Goal: Communication & Community: Answer question/provide support

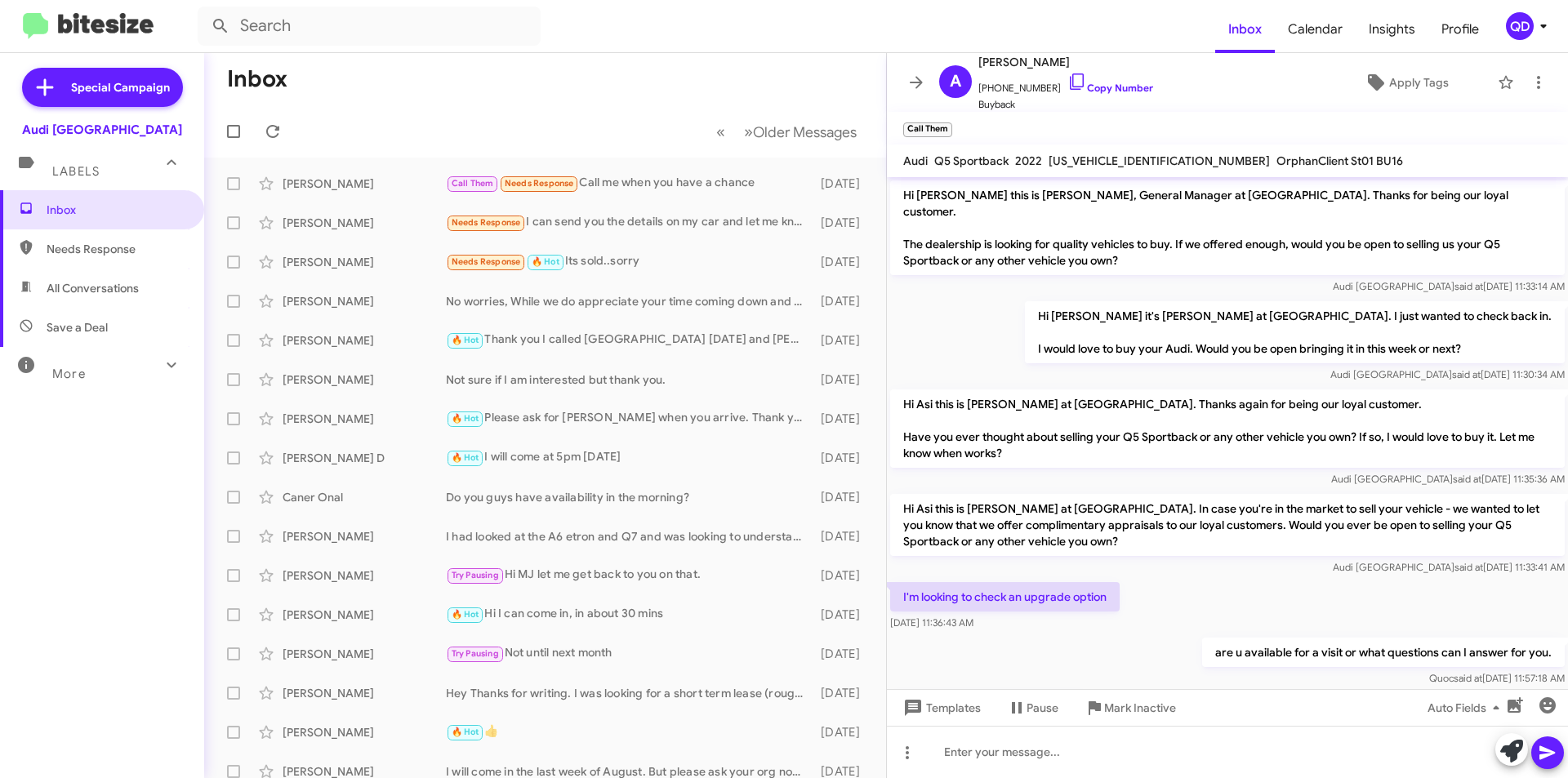
scroll to position [68, 0]
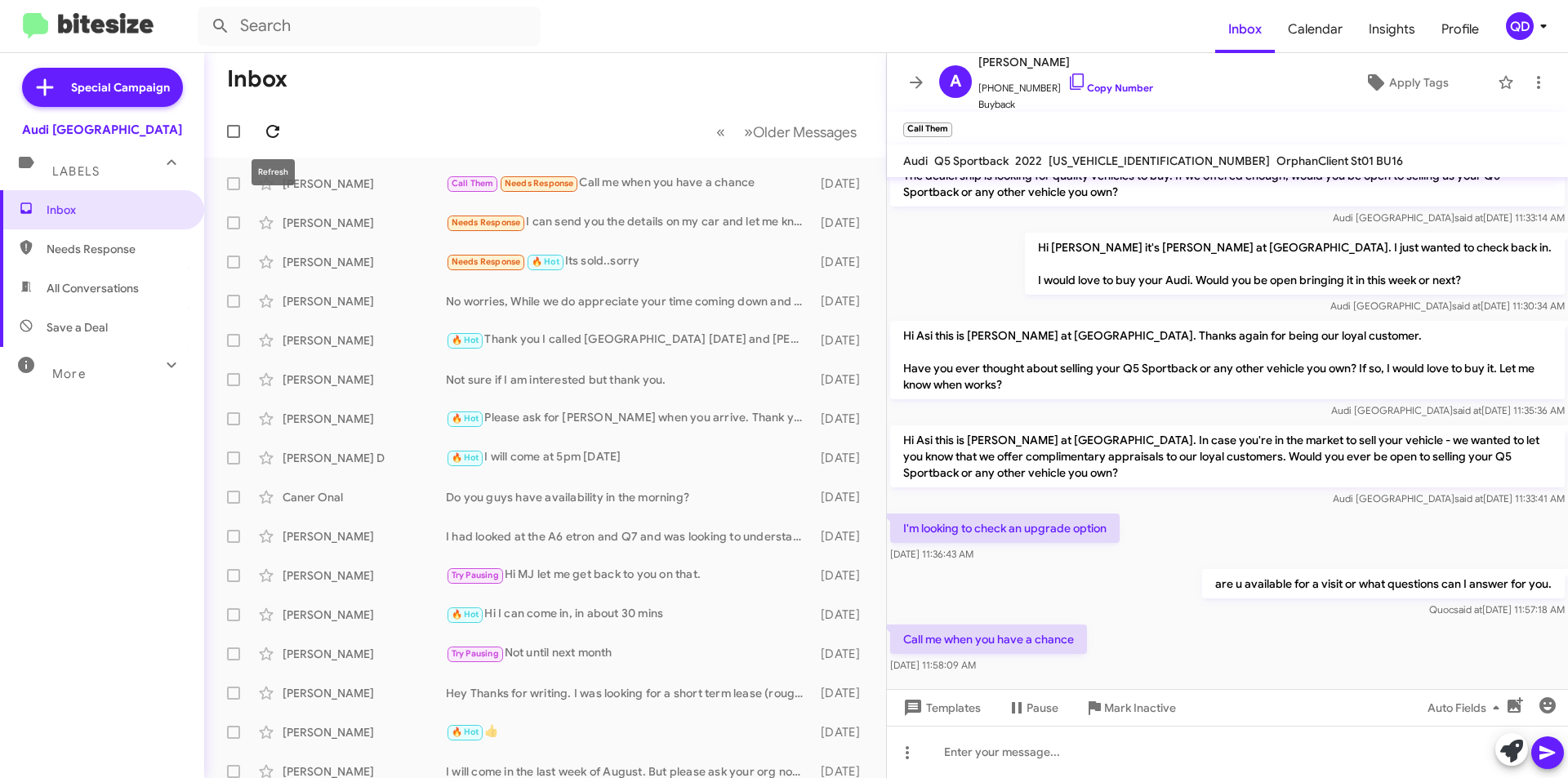
click at [276, 135] on icon at bounding box center [273, 132] width 20 height 20
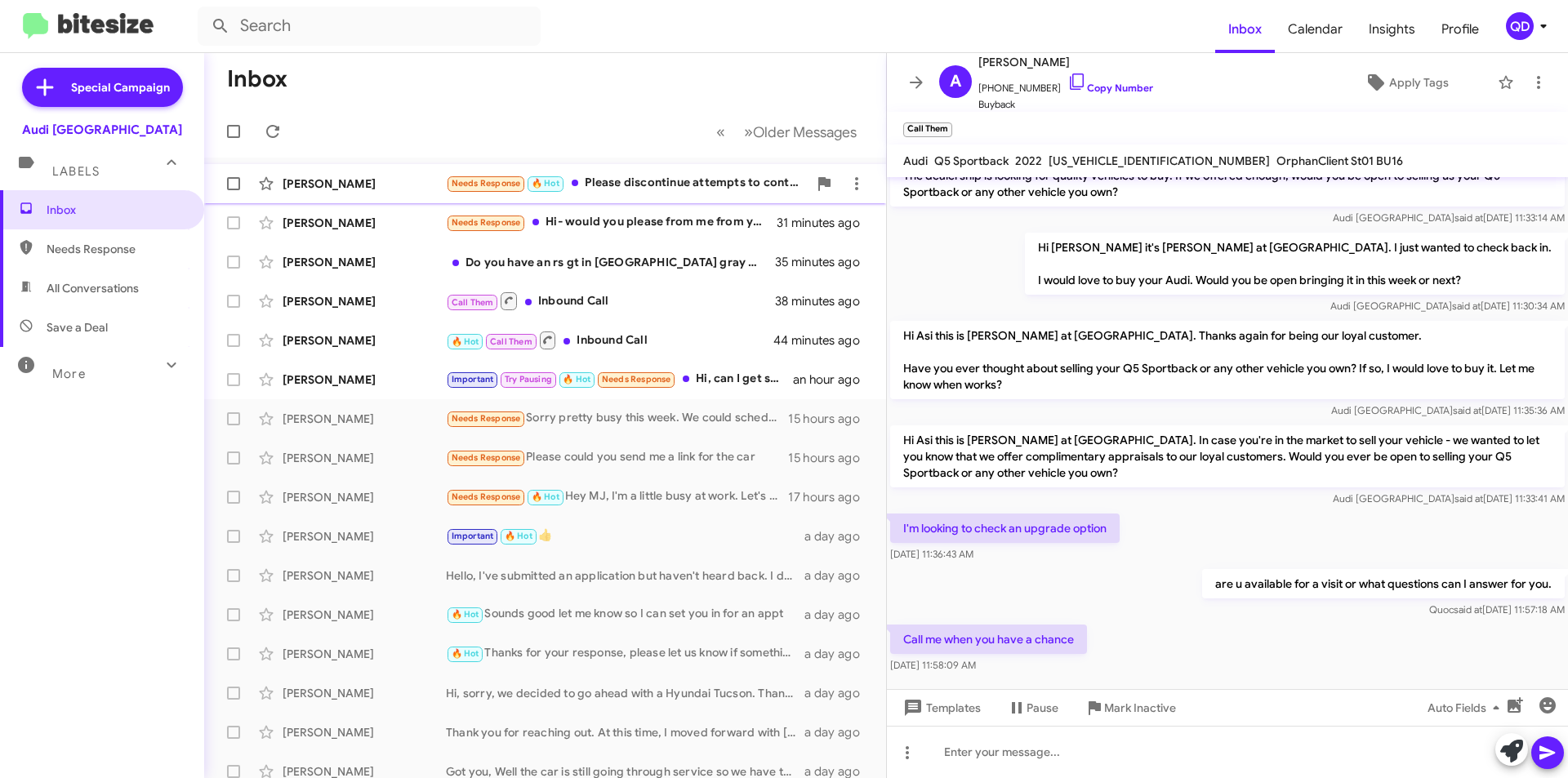
click at [655, 183] on div "Needs Response 🔥 Hot Please discontinue attempts to contact me for the time bei…" at bounding box center [627, 183] width 362 height 19
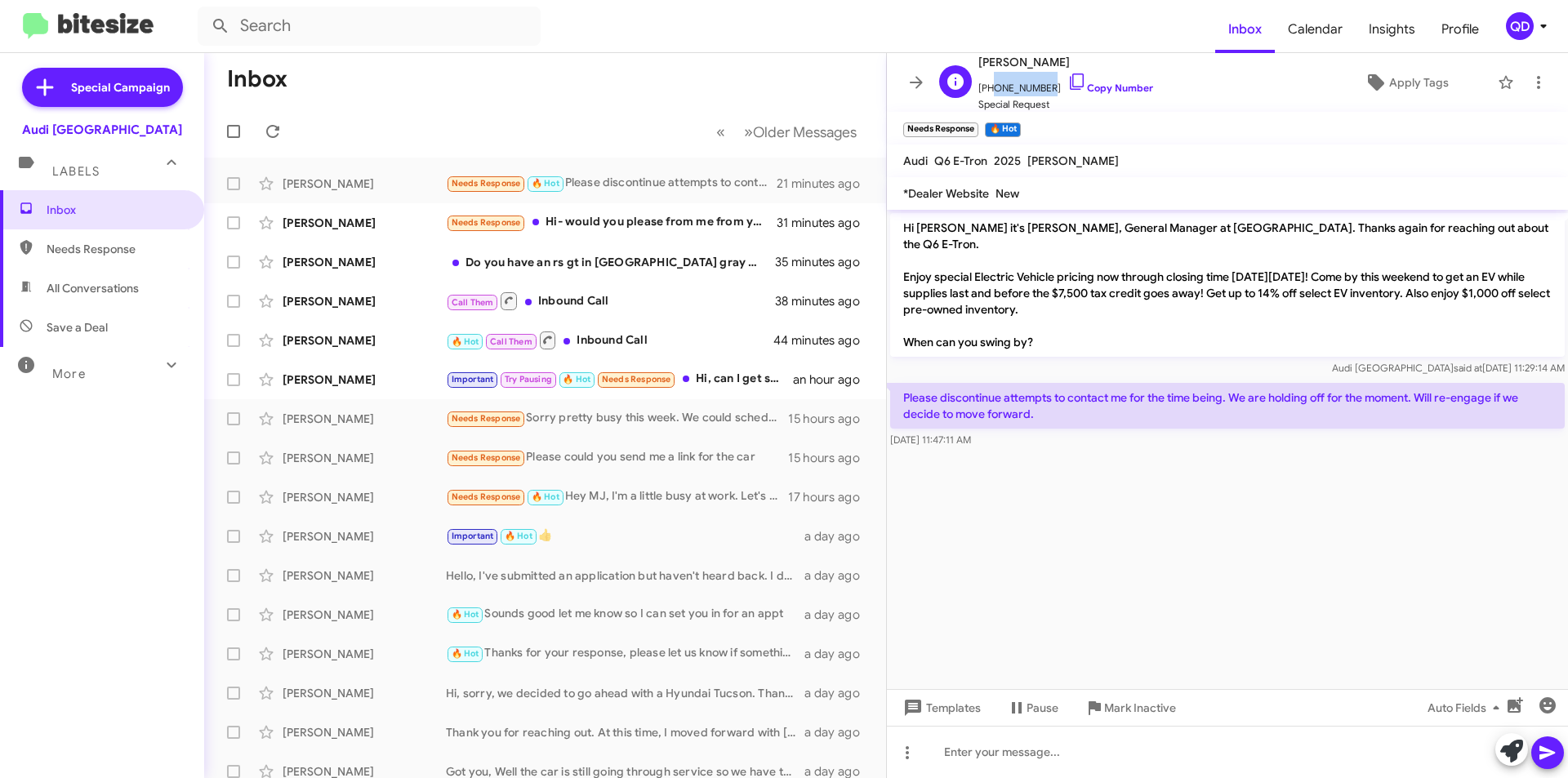
drag, startPoint x: 1042, startPoint y: 89, endPoint x: 987, endPoint y: 94, distance: 55.2
click at [987, 94] on span "[PHONE_NUMBER] Copy Number" at bounding box center [1066, 84] width 175 height 25
copy span "6504849876"
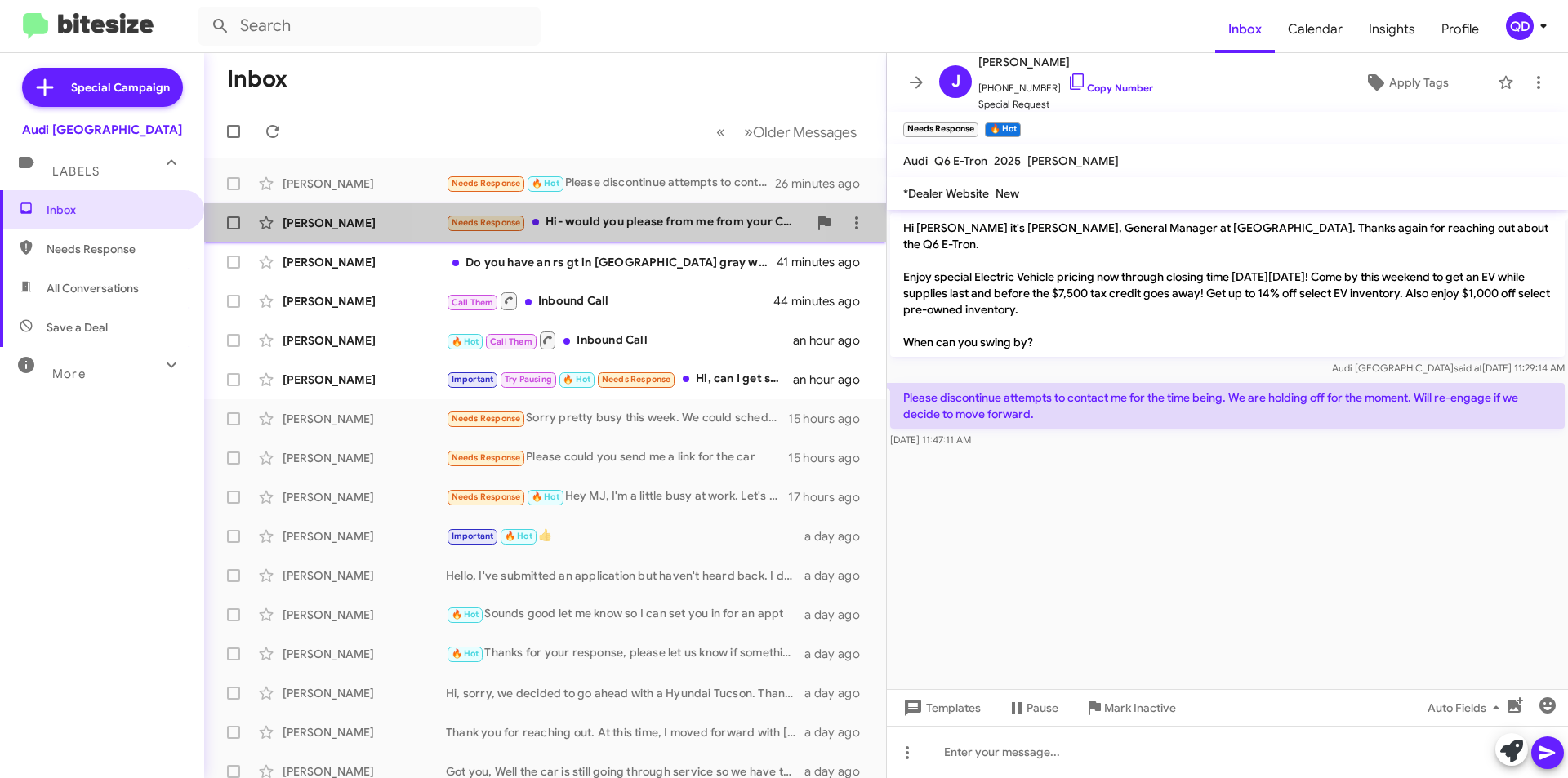
click at [597, 227] on div "Needs Response Hi- would you please from me from your CRM / leads database? Tha…" at bounding box center [627, 222] width 362 height 19
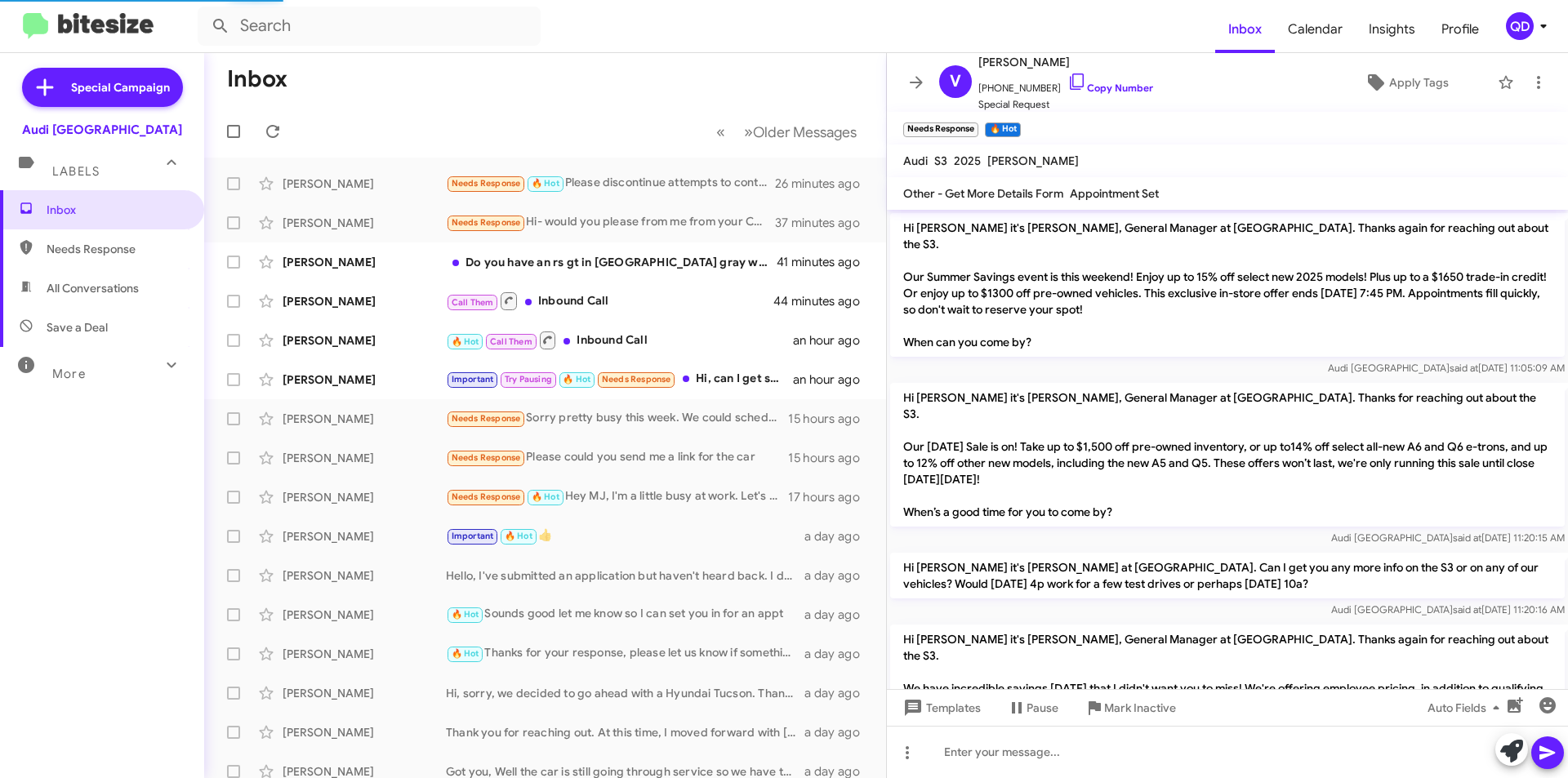
scroll to position [732, 0]
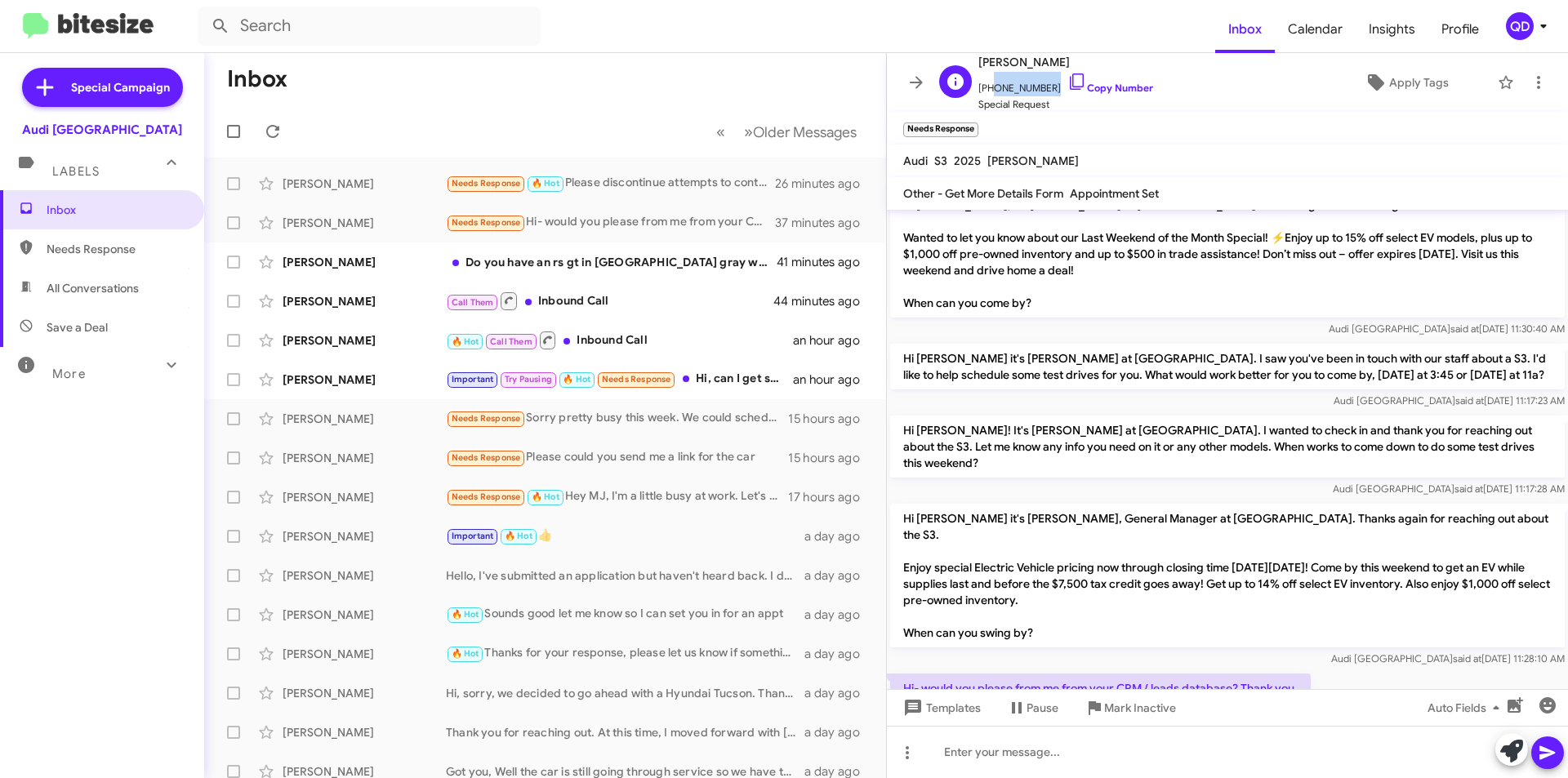
drag, startPoint x: 1041, startPoint y: 89, endPoint x: 986, endPoint y: 94, distance: 55.2
click at [986, 94] on span "[PHONE_NUMBER] Copy Number" at bounding box center [1066, 84] width 175 height 25
copy span "6505211427"
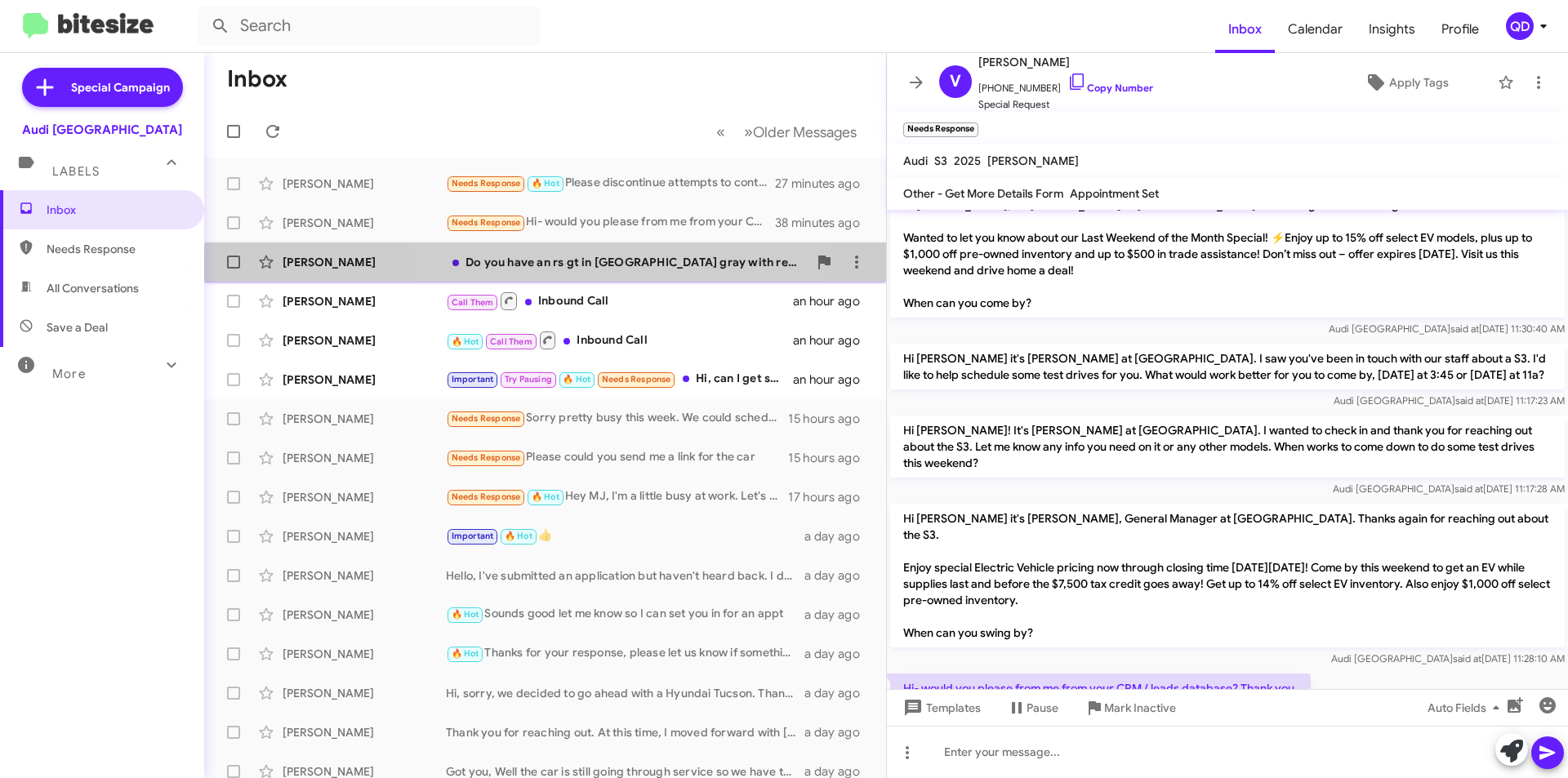
click at [577, 272] on div "[PERSON_NAME] Do you have an rs gt in [GEOGRAPHIC_DATA] gray with red calipers?…" at bounding box center [545, 262] width 656 height 33
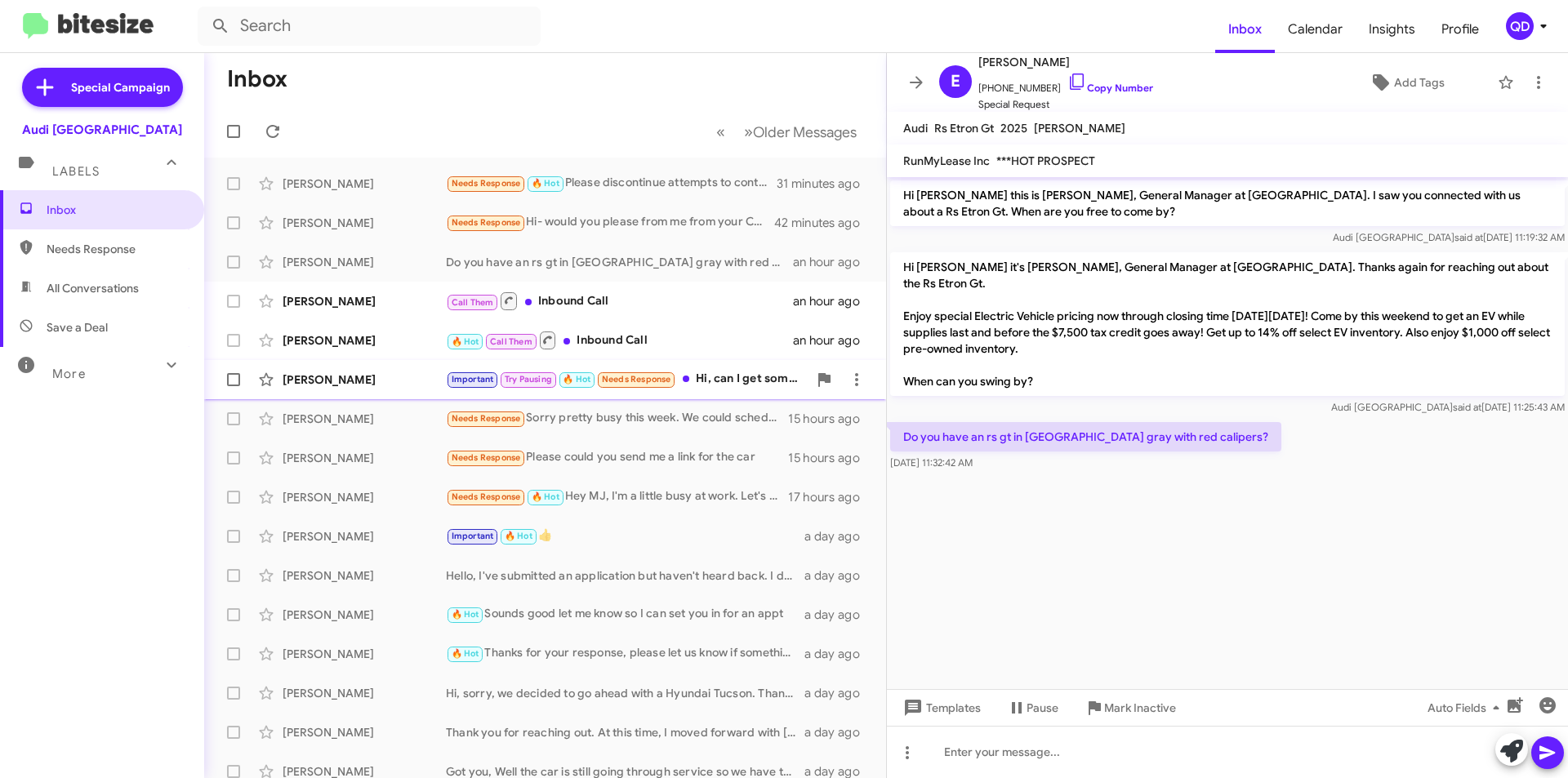
click at [364, 379] on div "[PERSON_NAME]" at bounding box center [364, 379] width 163 height 16
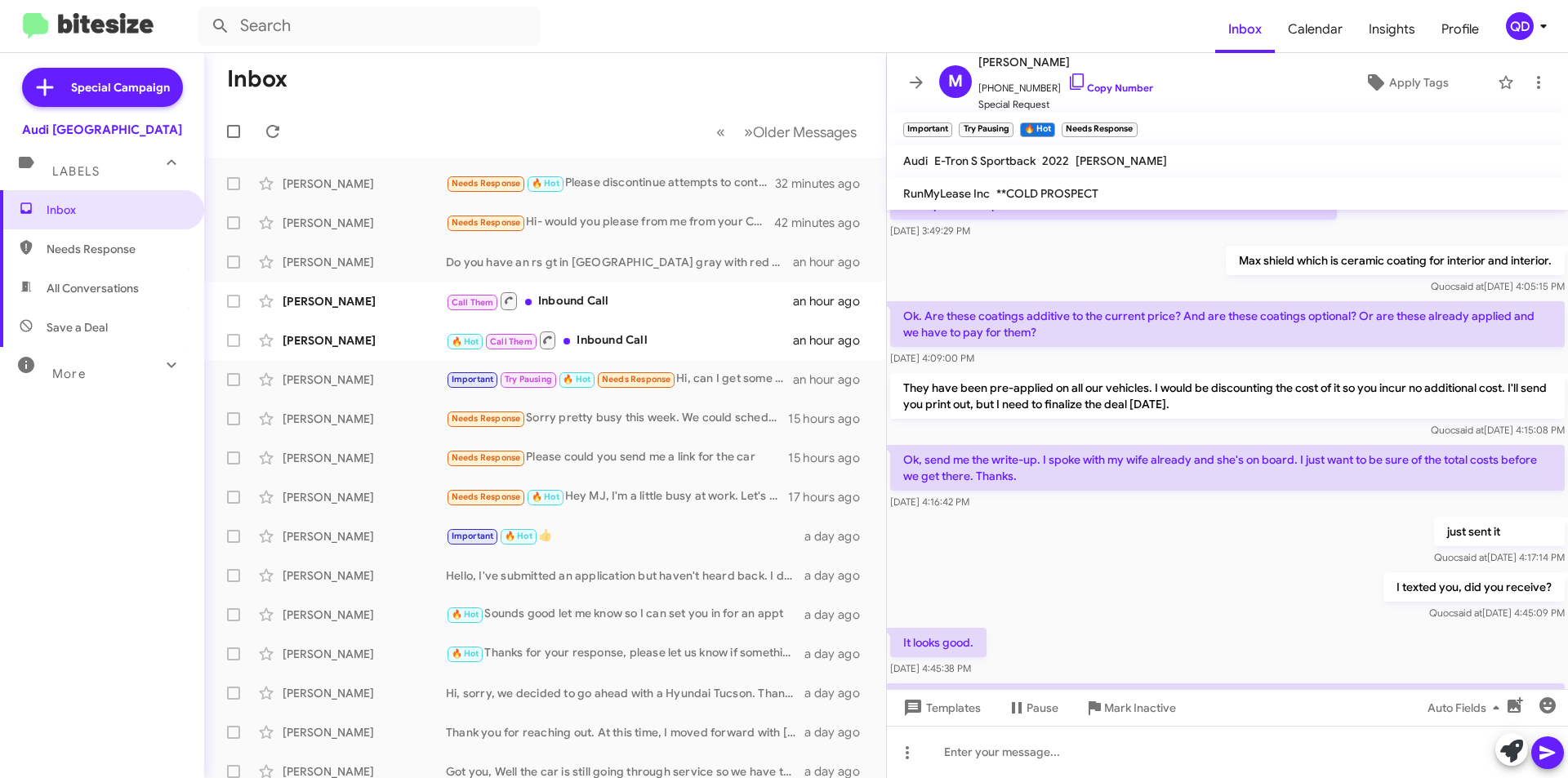
scroll to position [571, 0]
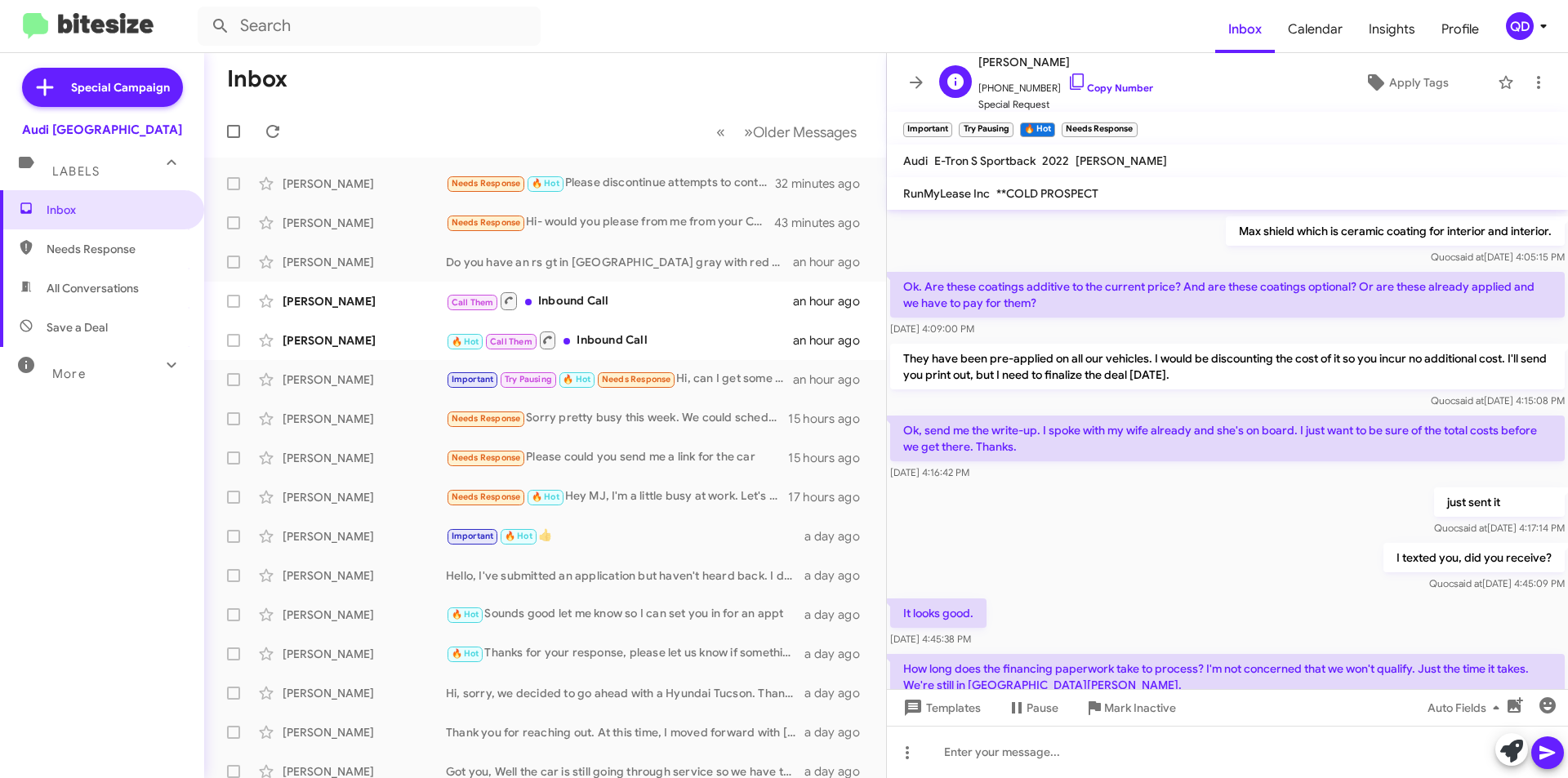
click at [1020, 80] on span "[PHONE_NUMBER] Copy Number" at bounding box center [1066, 84] width 175 height 25
drag, startPoint x: 1039, startPoint y: 87, endPoint x: 986, endPoint y: 93, distance: 53.3
click at [986, 93] on span "[PHONE_NUMBER] Copy Number" at bounding box center [1066, 84] width 175 height 25
copy span "5107738190"
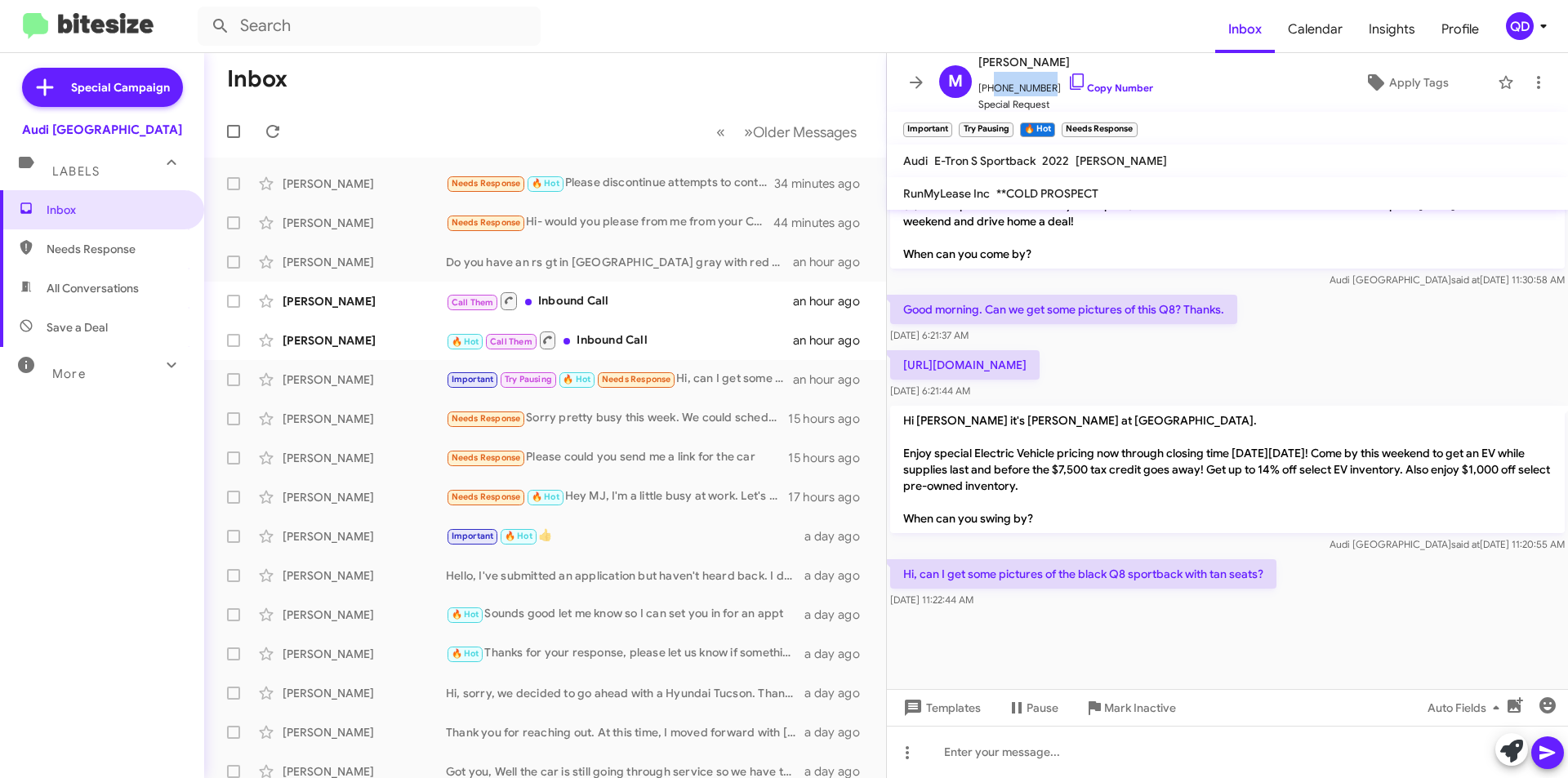
scroll to position [1707, 0]
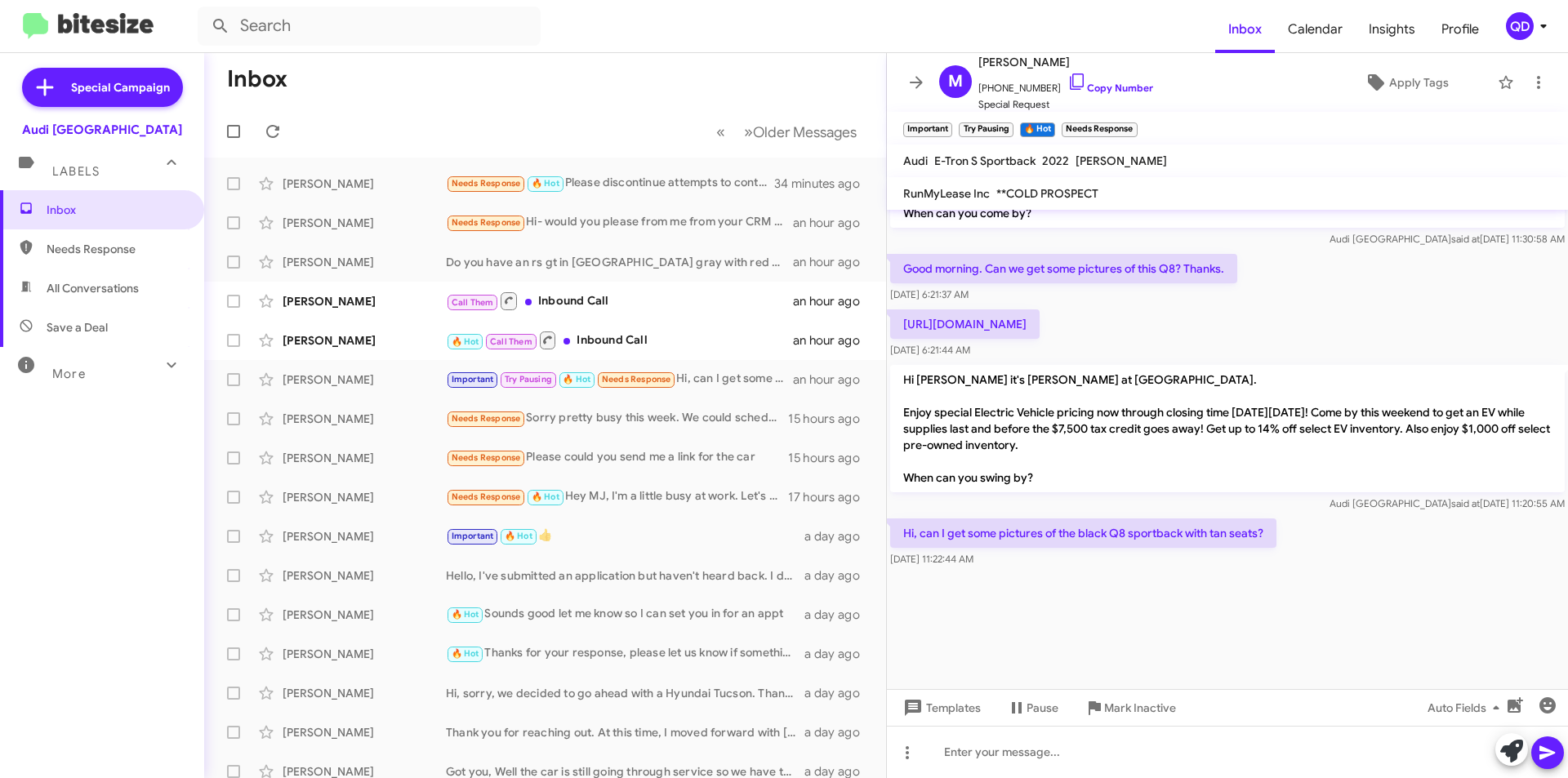
click at [1039, 321] on p "[URL][DOMAIN_NAME]" at bounding box center [965, 324] width 149 height 29
drag, startPoint x: 895, startPoint y: 326, endPoint x: 1422, endPoint y: 315, distance: 527.1
click at [1422, 315] on div "[URL][DOMAIN_NAME] [DATE] 6:21:44 AM" at bounding box center [1228, 334] width 681 height 56
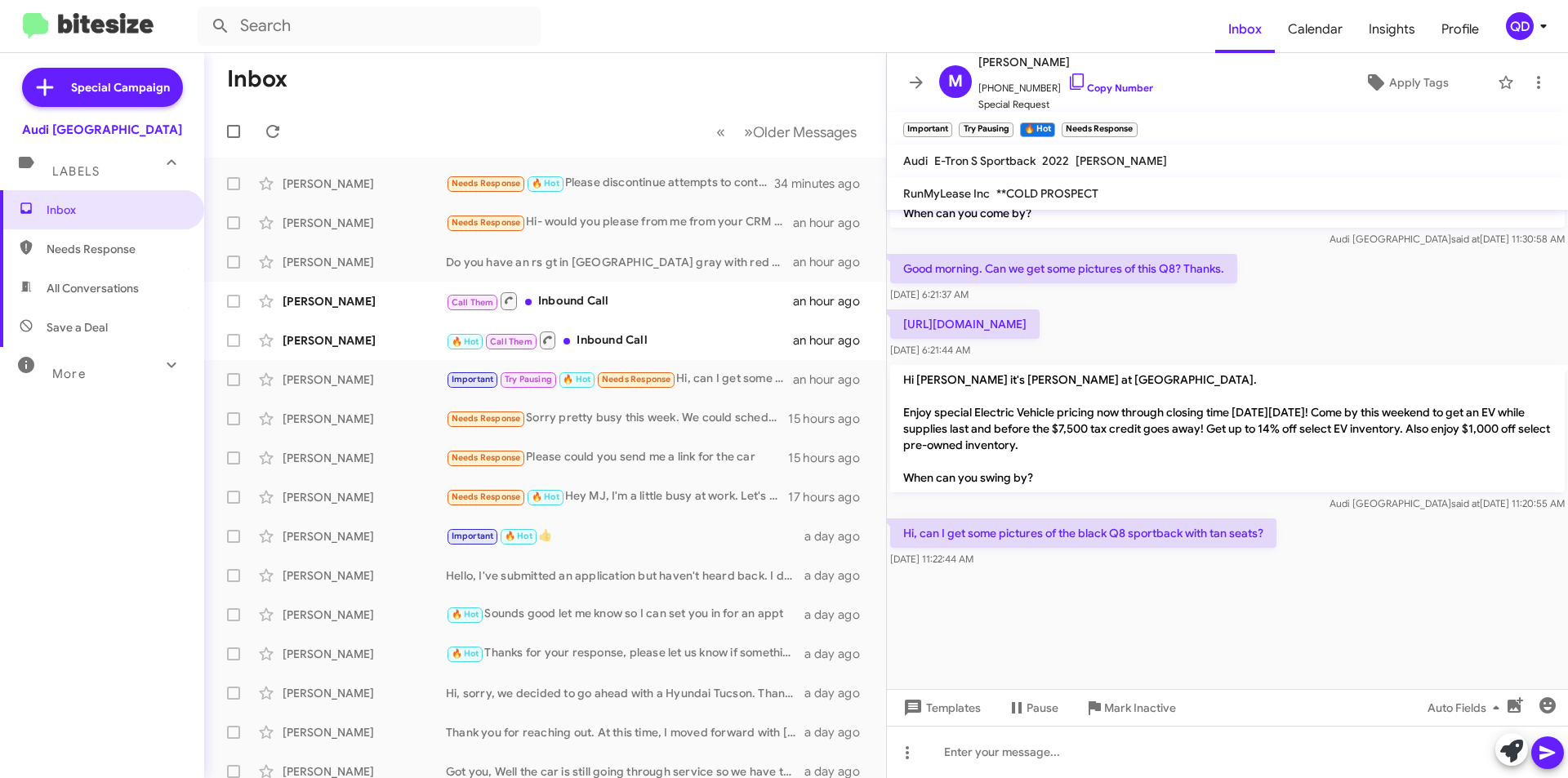
copy p "[URL][DOMAIN_NAME]"
click at [633, 296] on div "Call Them Inbound Call" at bounding box center [627, 301] width 362 height 20
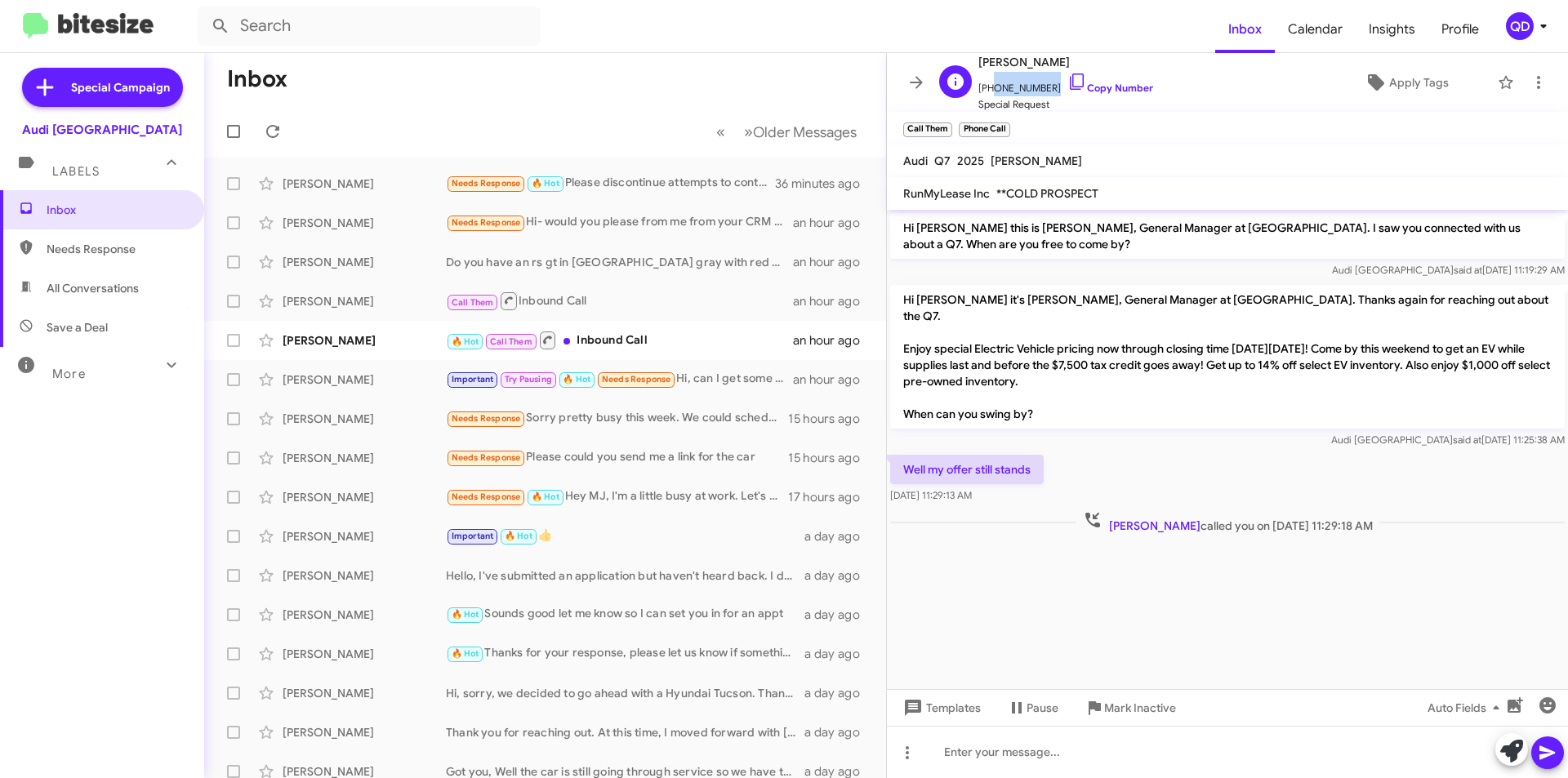
drag, startPoint x: 1044, startPoint y: 87, endPoint x: 989, endPoint y: 92, distance: 55.2
click at [989, 92] on span "[PHONE_NUMBER] Copy Number" at bounding box center [1066, 84] width 175 height 25
copy span "9252163087"
click at [362, 349] on div "[PERSON_NAME] 🔥 Hot Call Them Inbound Call an hour ago" at bounding box center [545, 340] width 656 height 33
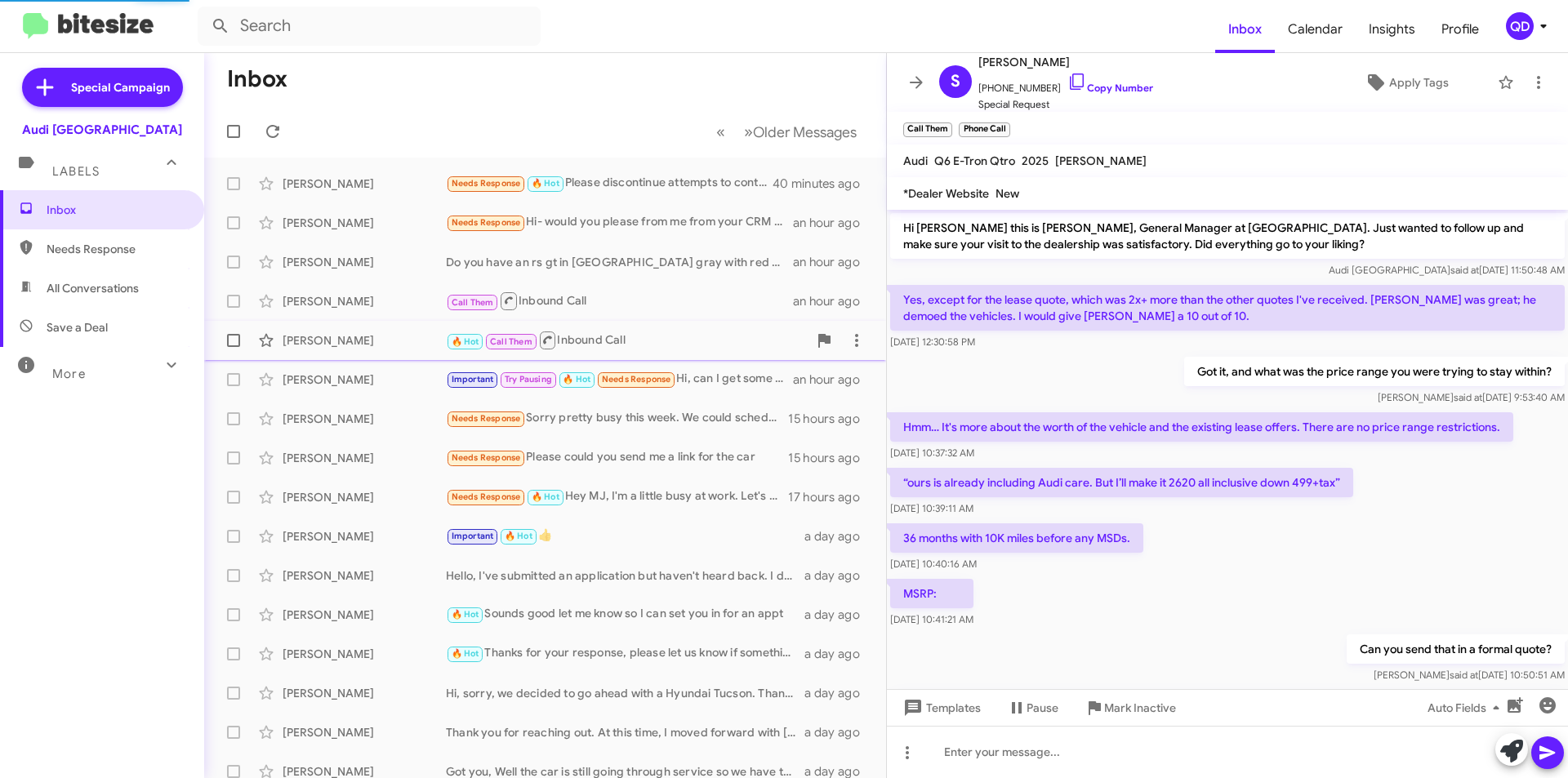
scroll to position [601, 0]
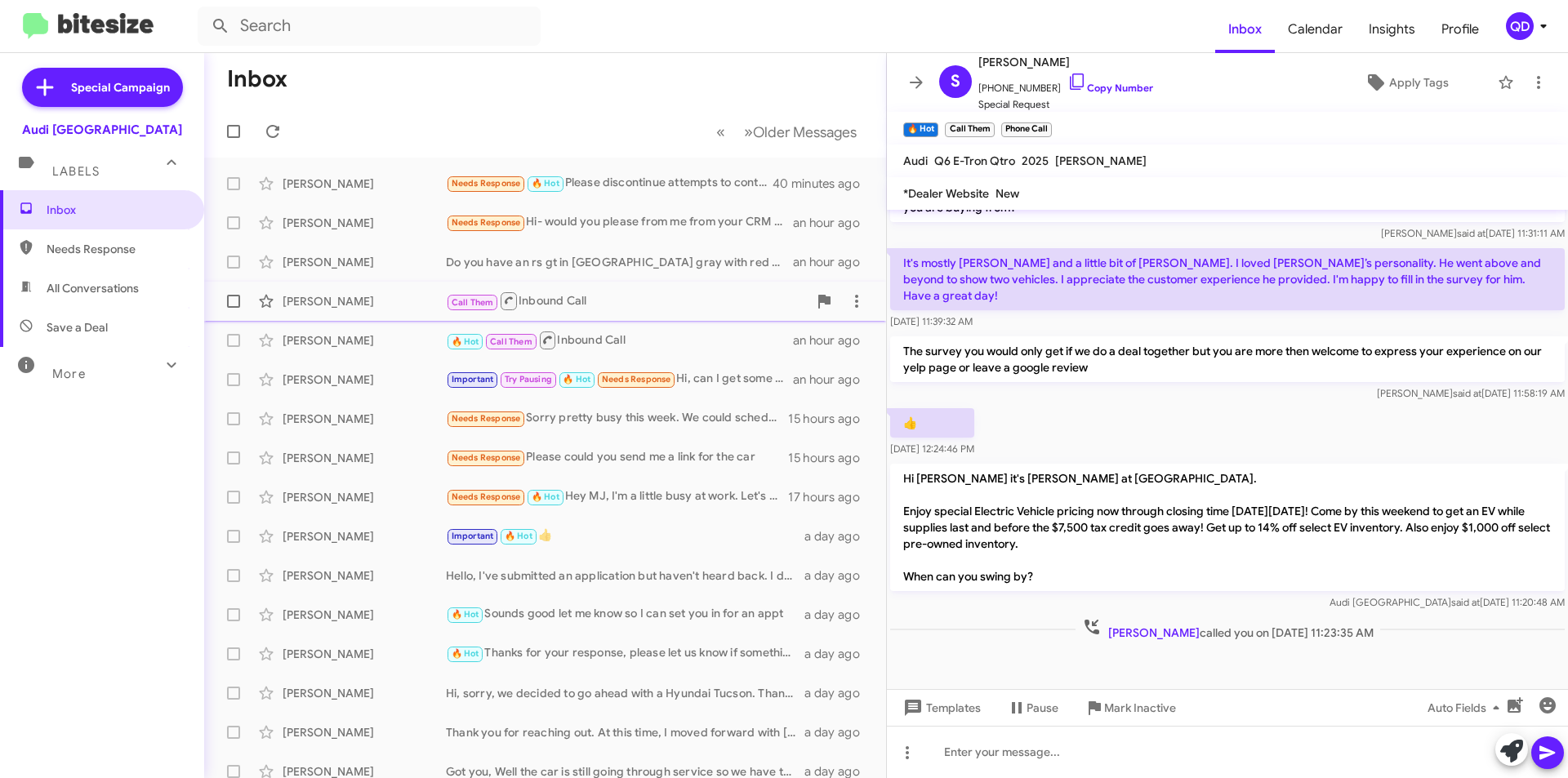
click at [619, 299] on div "Call Them Inbound Call" at bounding box center [627, 301] width 362 height 20
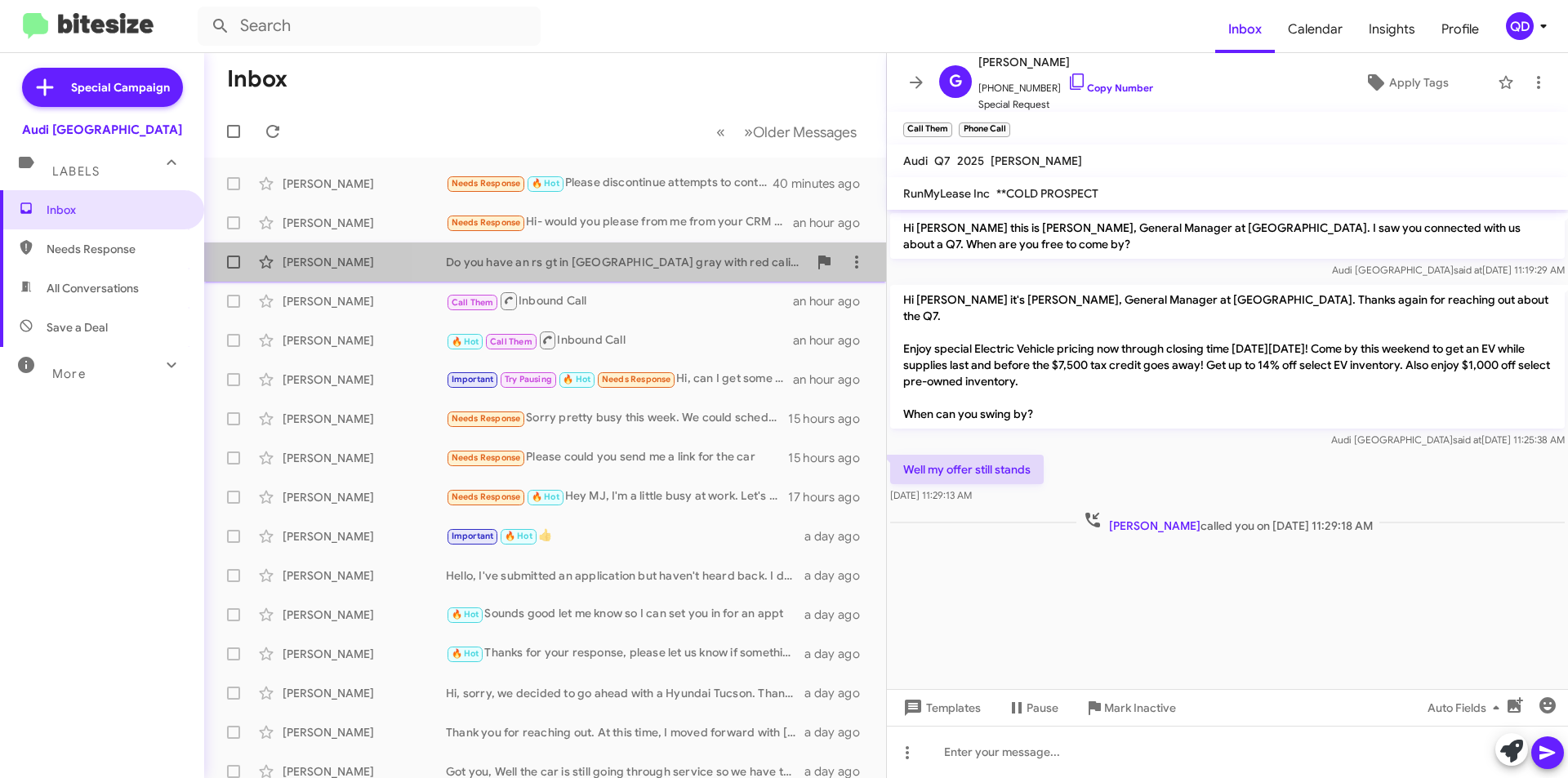
click at [679, 257] on div "Do you have an rs gt in [GEOGRAPHIC_DATA] gray with red calipers?" at bounding box center [627, 262] width 362 height 16
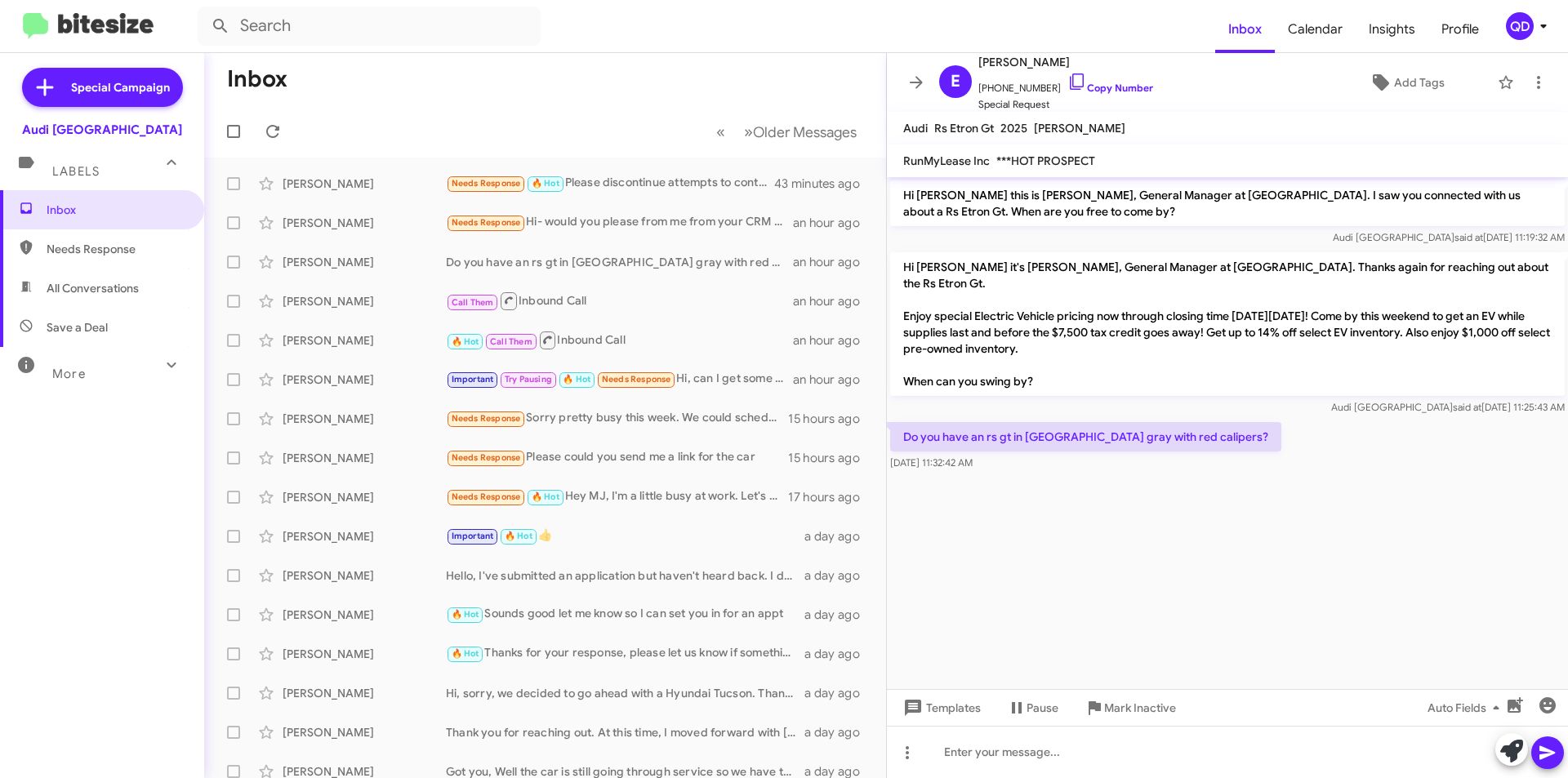
click at [716, 41] on form at bounding box center [706, 25] width 1017 height 39
click at [1093, 552] on cdk-virtual-scroll-viewport "Hi [PERSON_NAME] this is [PERSON_NAME], General Manager at [GEOGRAPHIC_DATA]. I…" at bounding box center [1228, 433] width 681 height 512
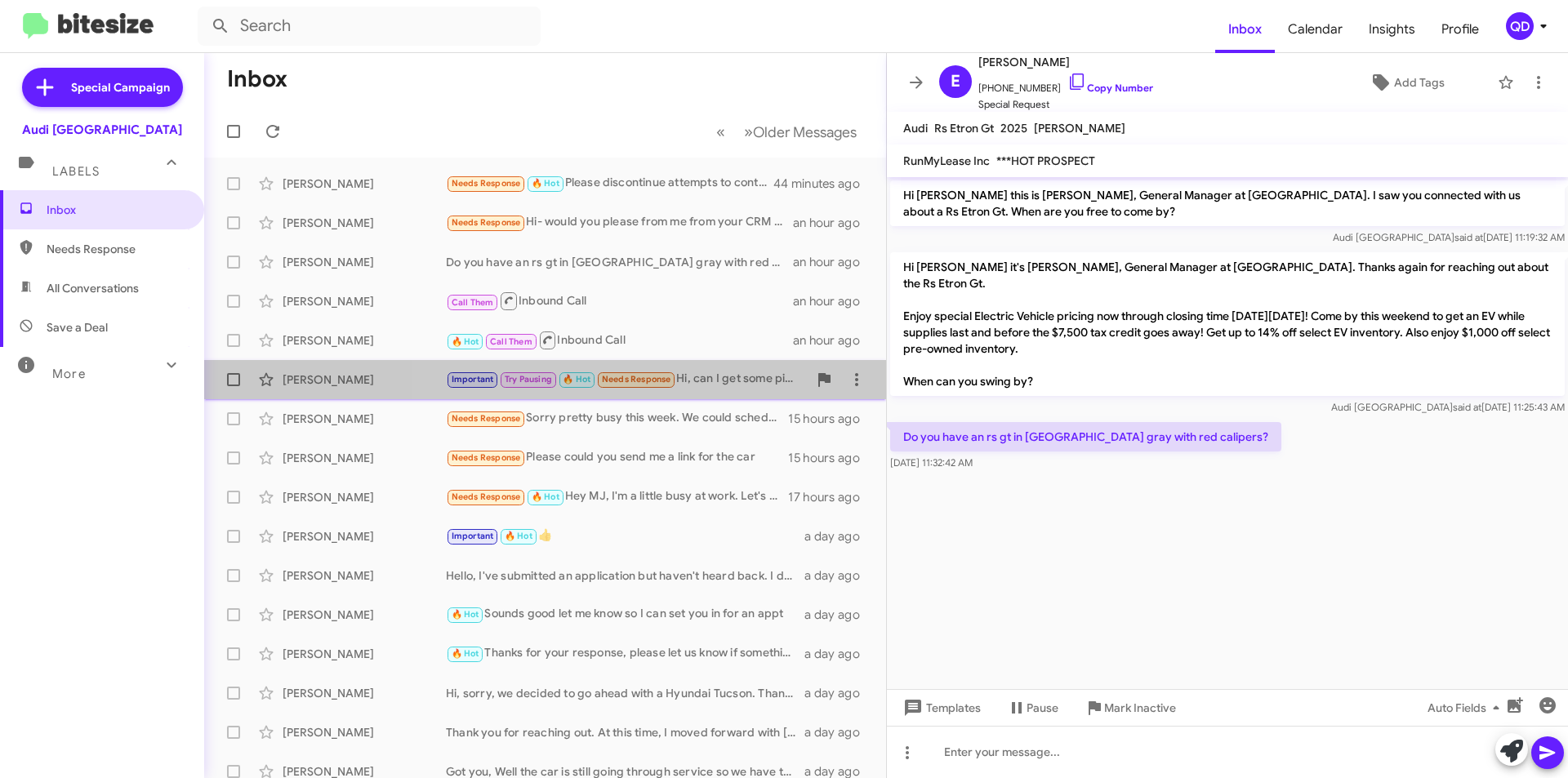
click at [699, 387] on div "Important Try Pausing 🔥 Hot Needs Response Hi, can I get some pictures of the b…" at bounding box center [627, 379] width 362 height 19
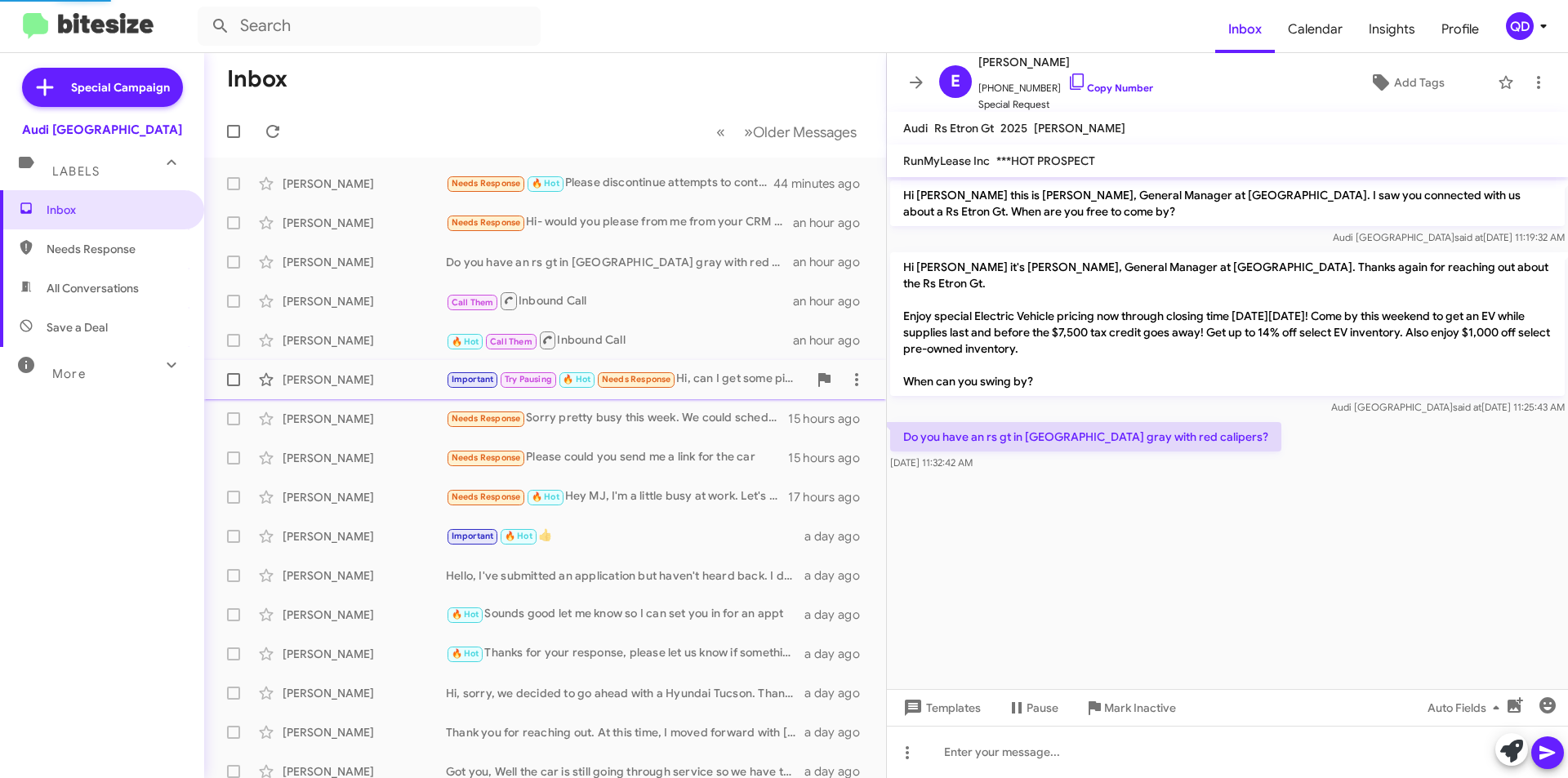
scroll to position [991, 0]
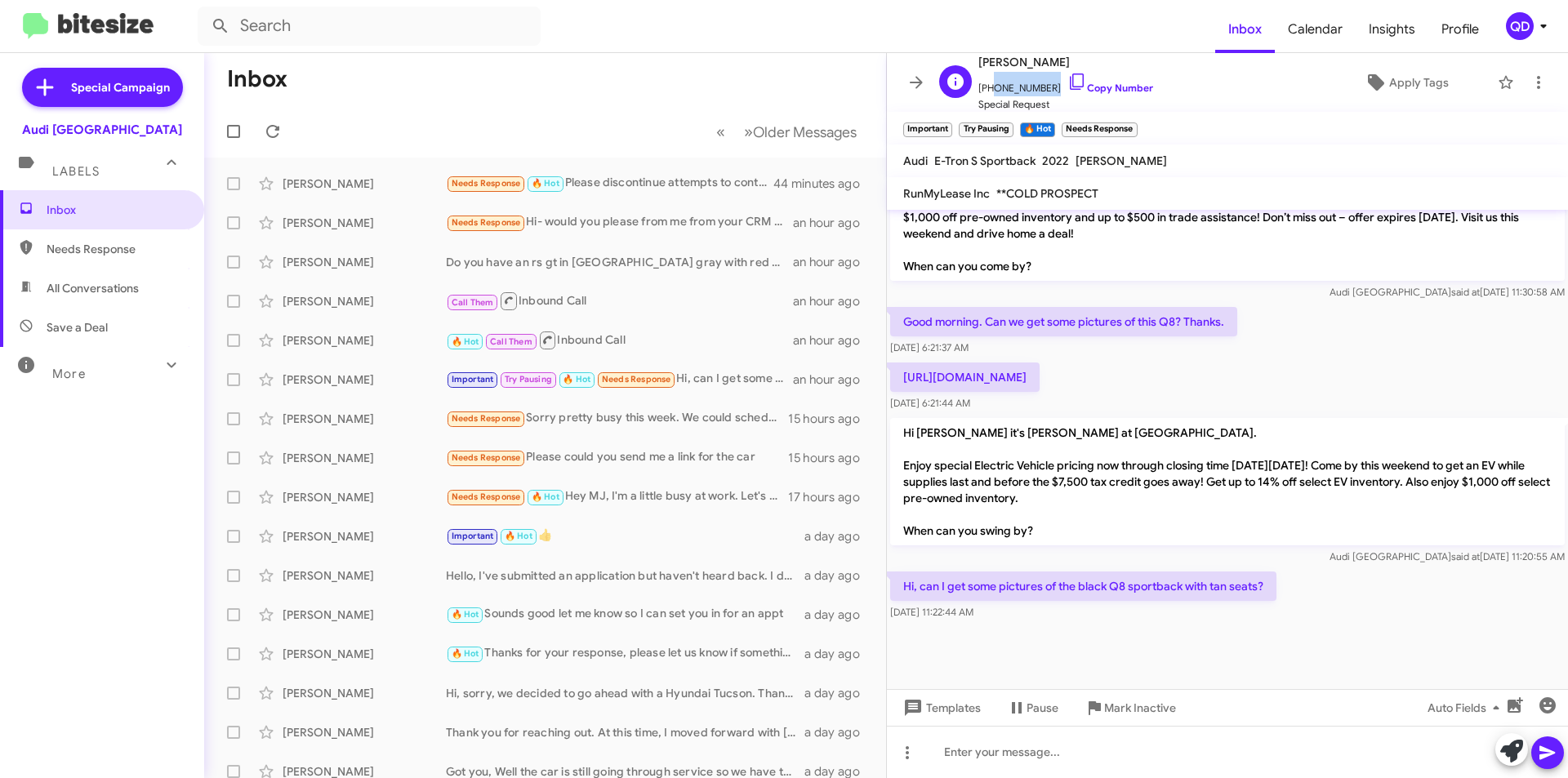
drag, startPoint x: 1044, startPoint y: 84, endPoint x: 989, endPoint y: 87, distance: 55.1
click at [989, 87] on span "[PHONE_NUMBER] Copy Number" at bounding box center [1066, 84] width 175 height 25
copy span "5107738190"
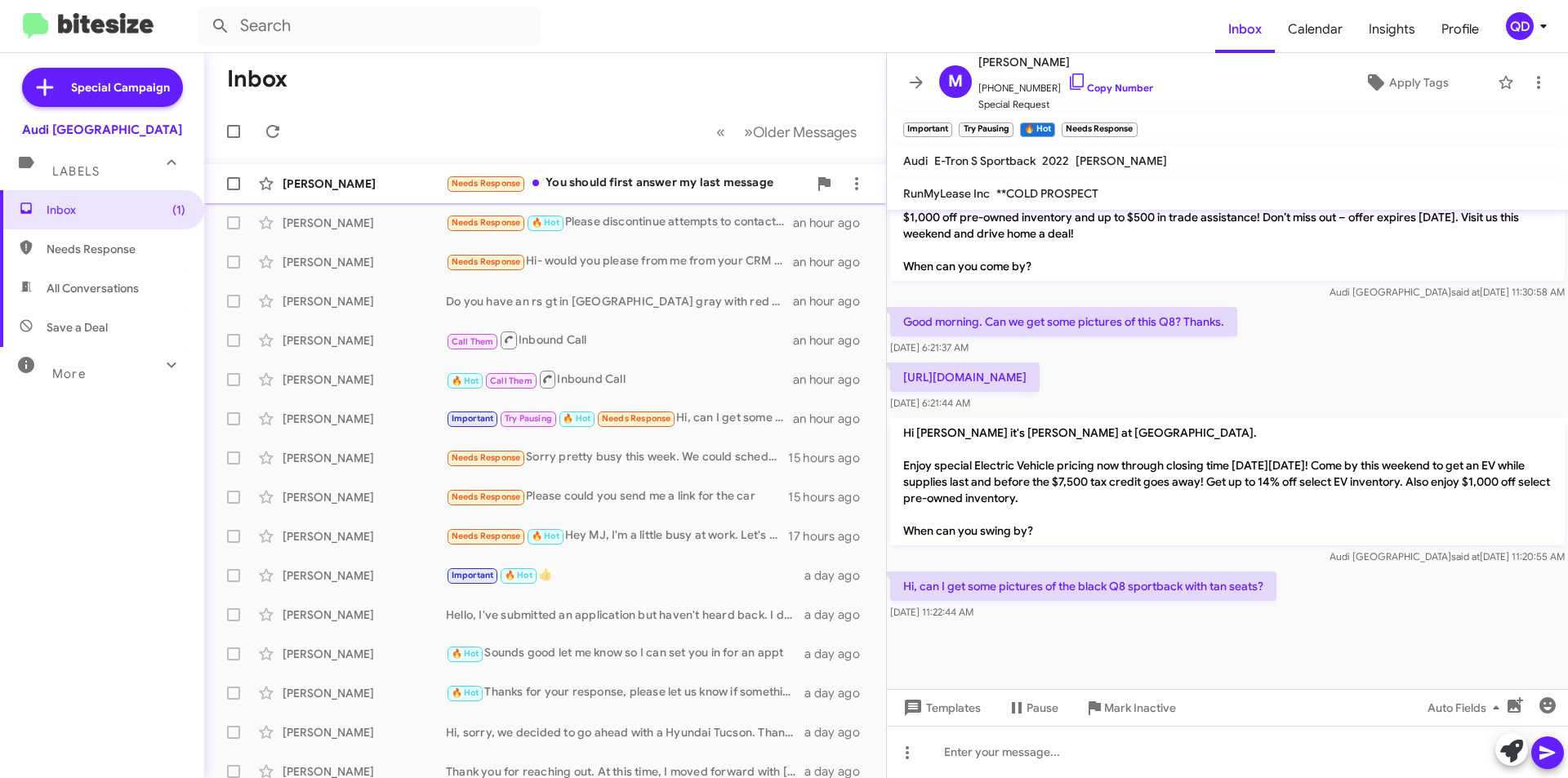
click at [623, 187] on div "Needs Response You should first answer my last message" at bounding box center [627, 183] width 362 height 19
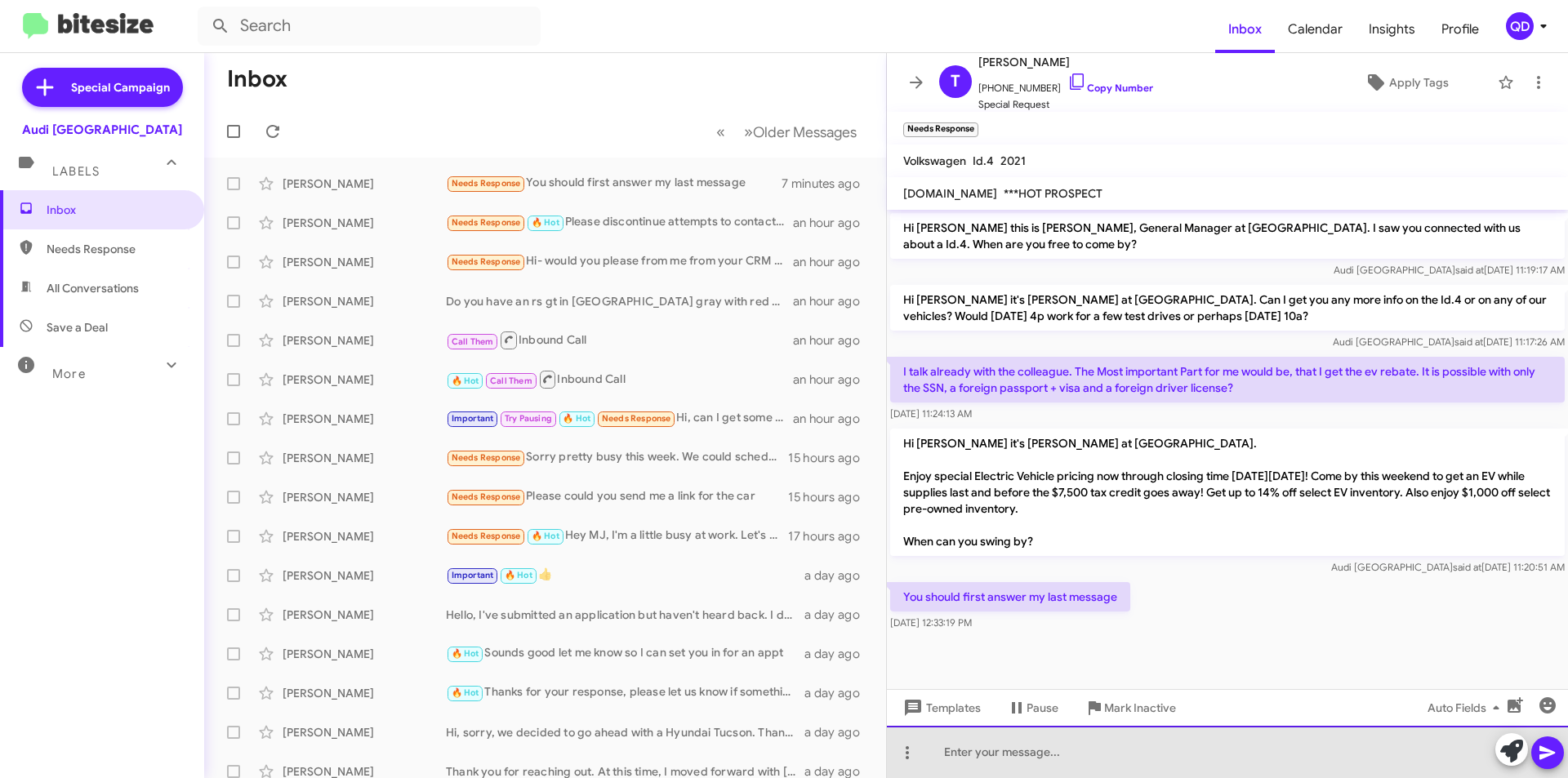
click at [1037, 749] on div at bounding box center [1228, 752] width 681 height 52
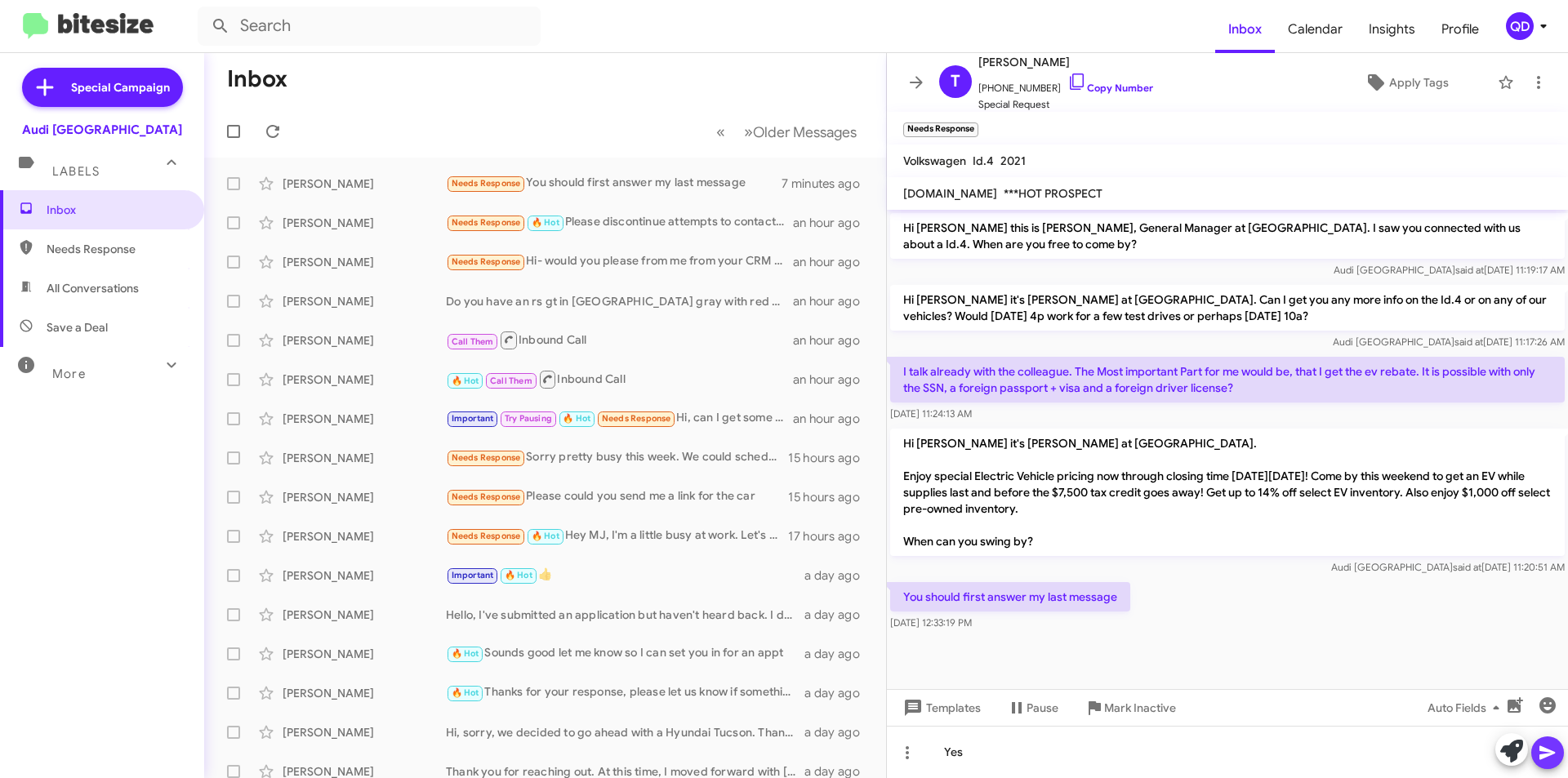
click at [1542, 751] on icon at bounding box center [1547, 753] width 15 height 14
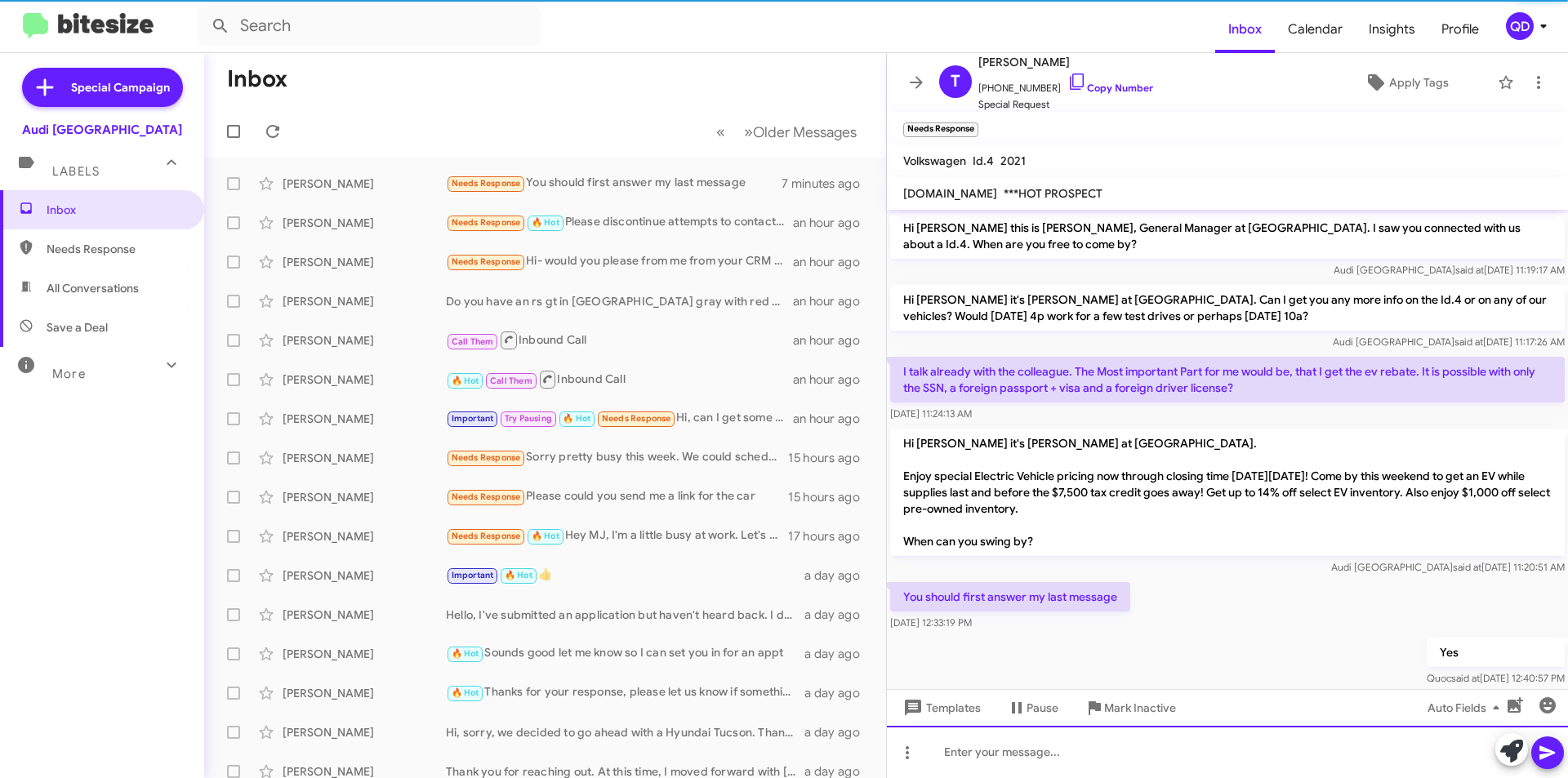
scroll to position [25, 0]
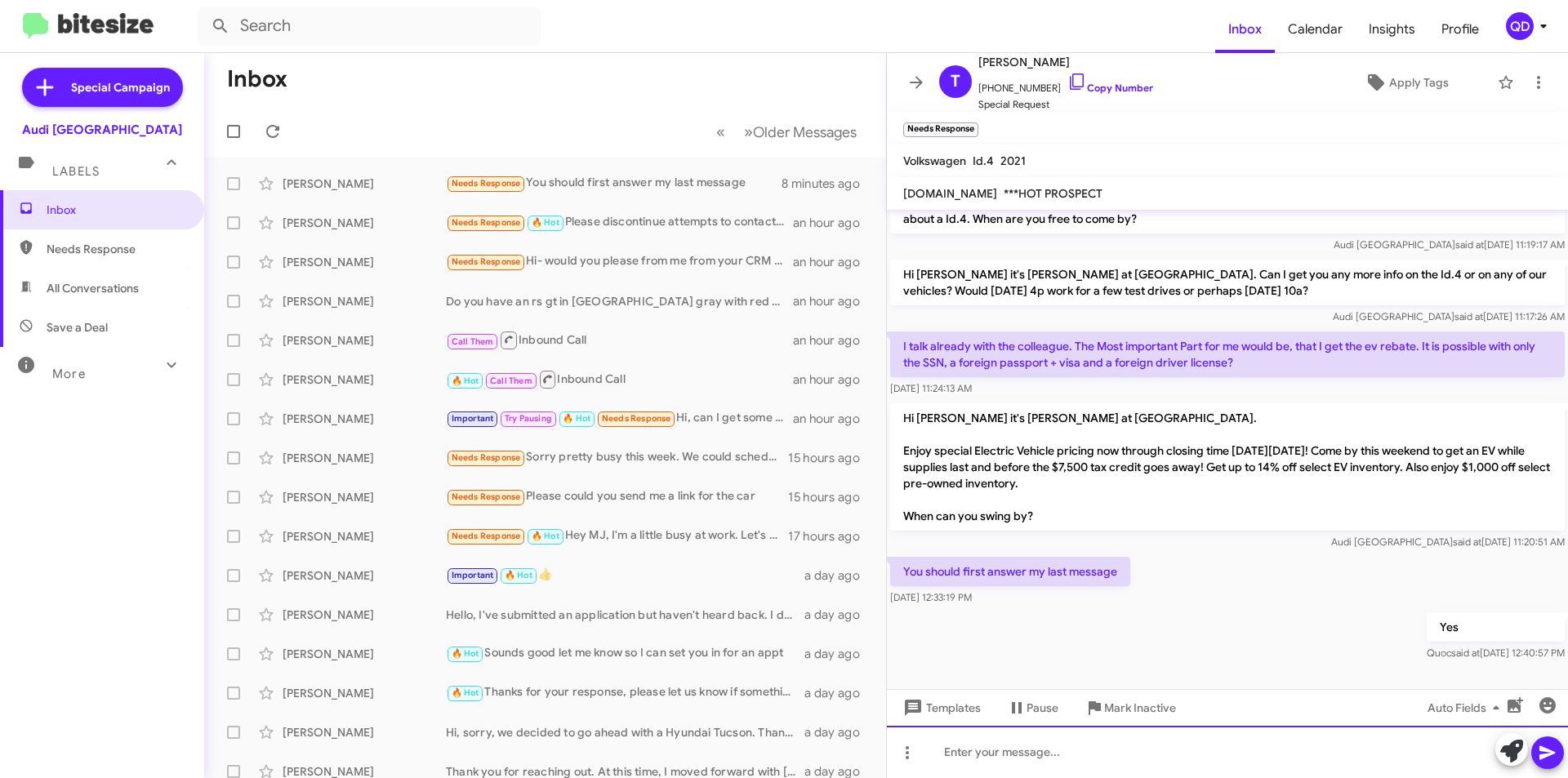
click at [1078, 755] on div at bounding box center [1228, 752] width 681 height 52
click at [1539, 759] on icon at bounding box center [1548, 753] width 20 height 20
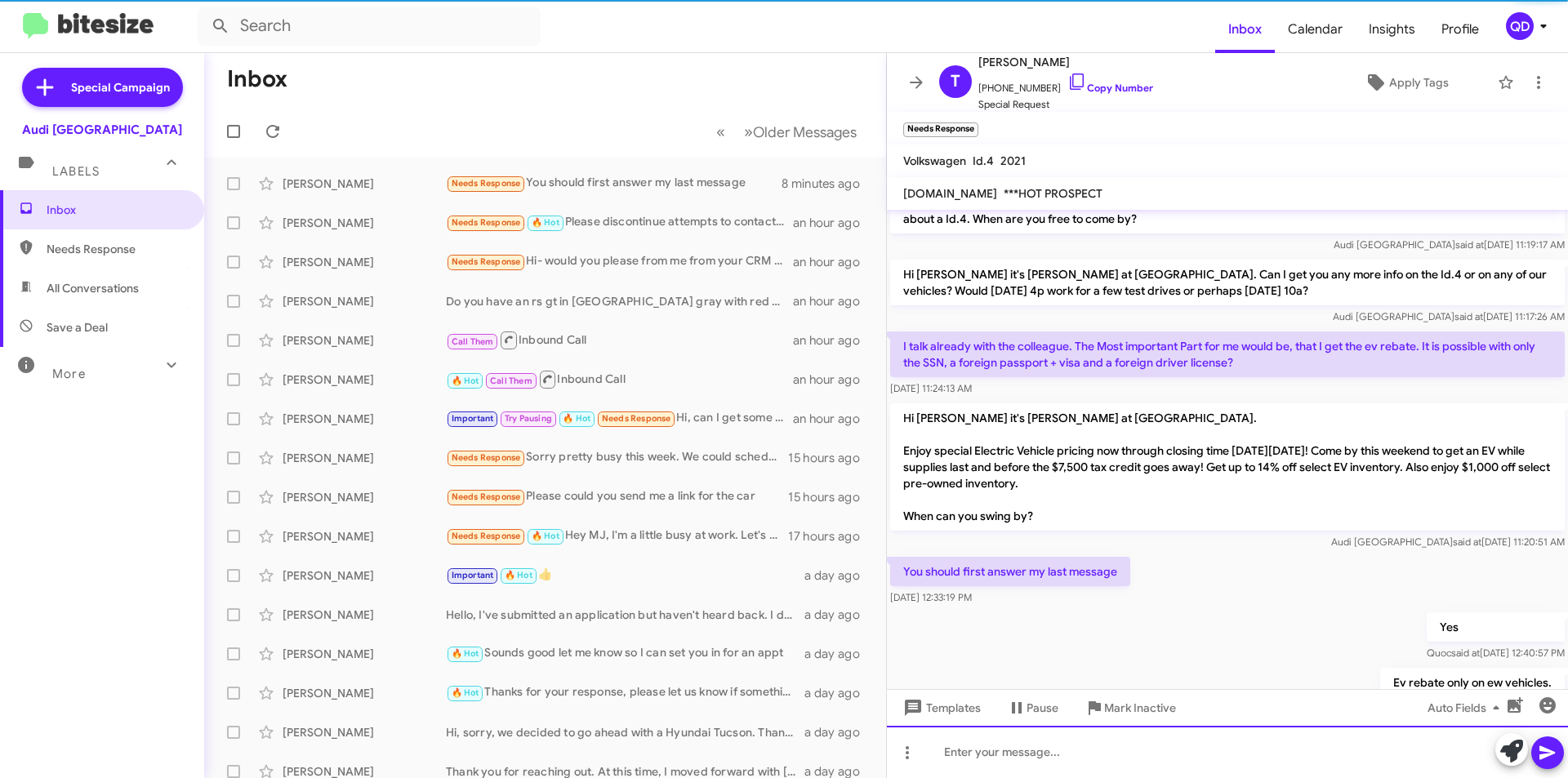
scroll to position [85, 0]
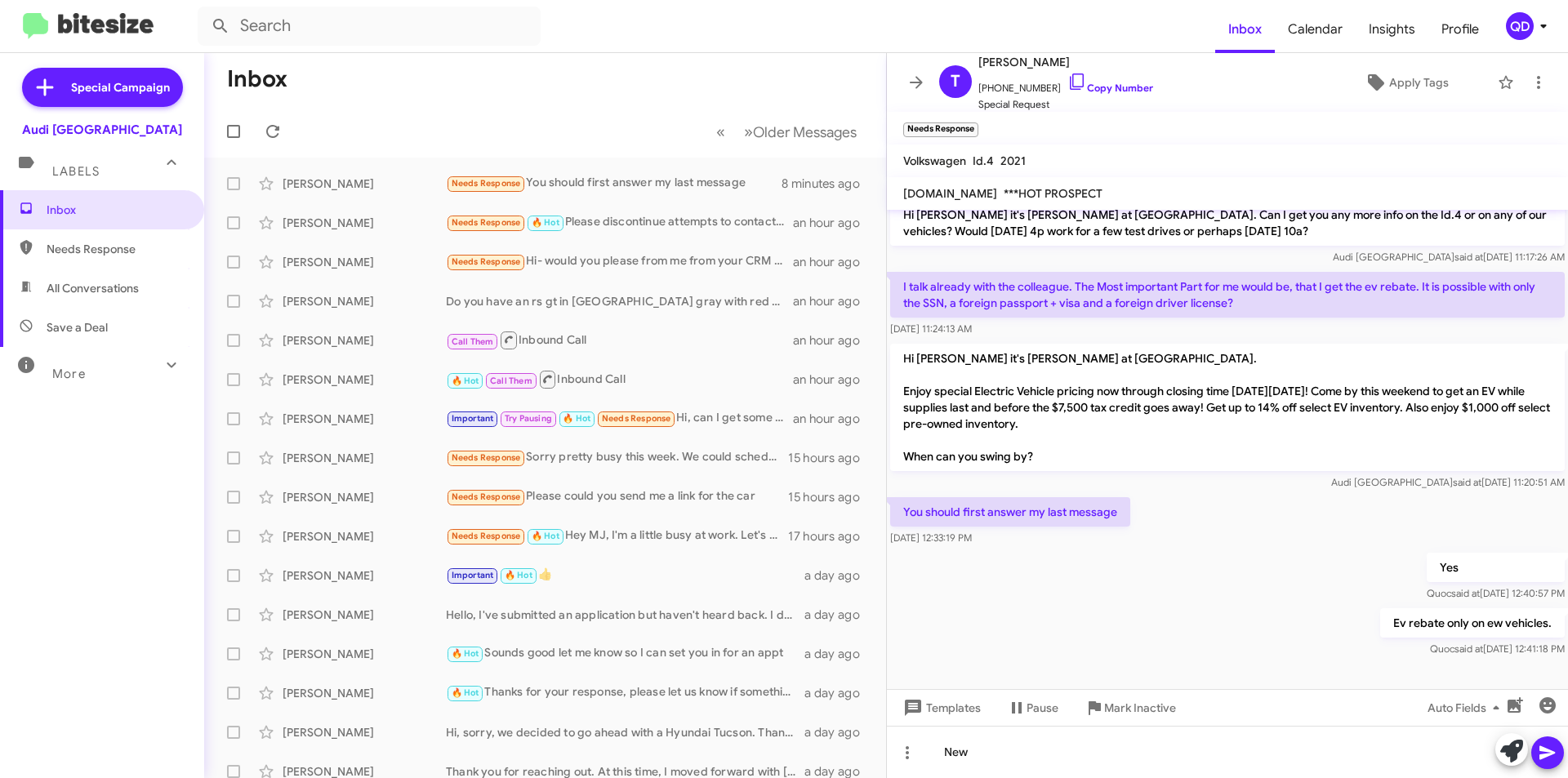
click at [1533, 747] on button at bounding box center [1548, 753] width 33 height 33
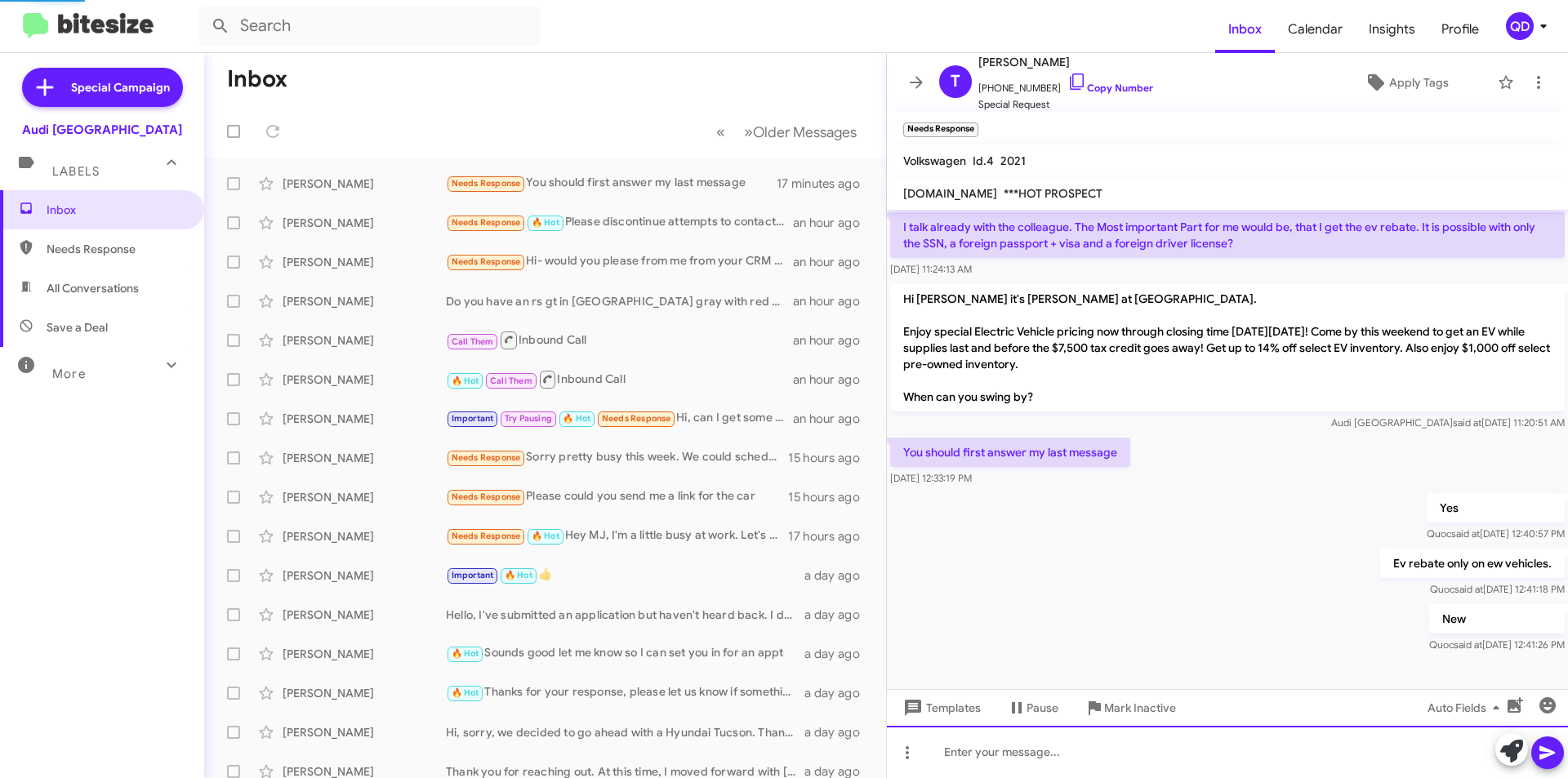
scroll to position [0, 0]
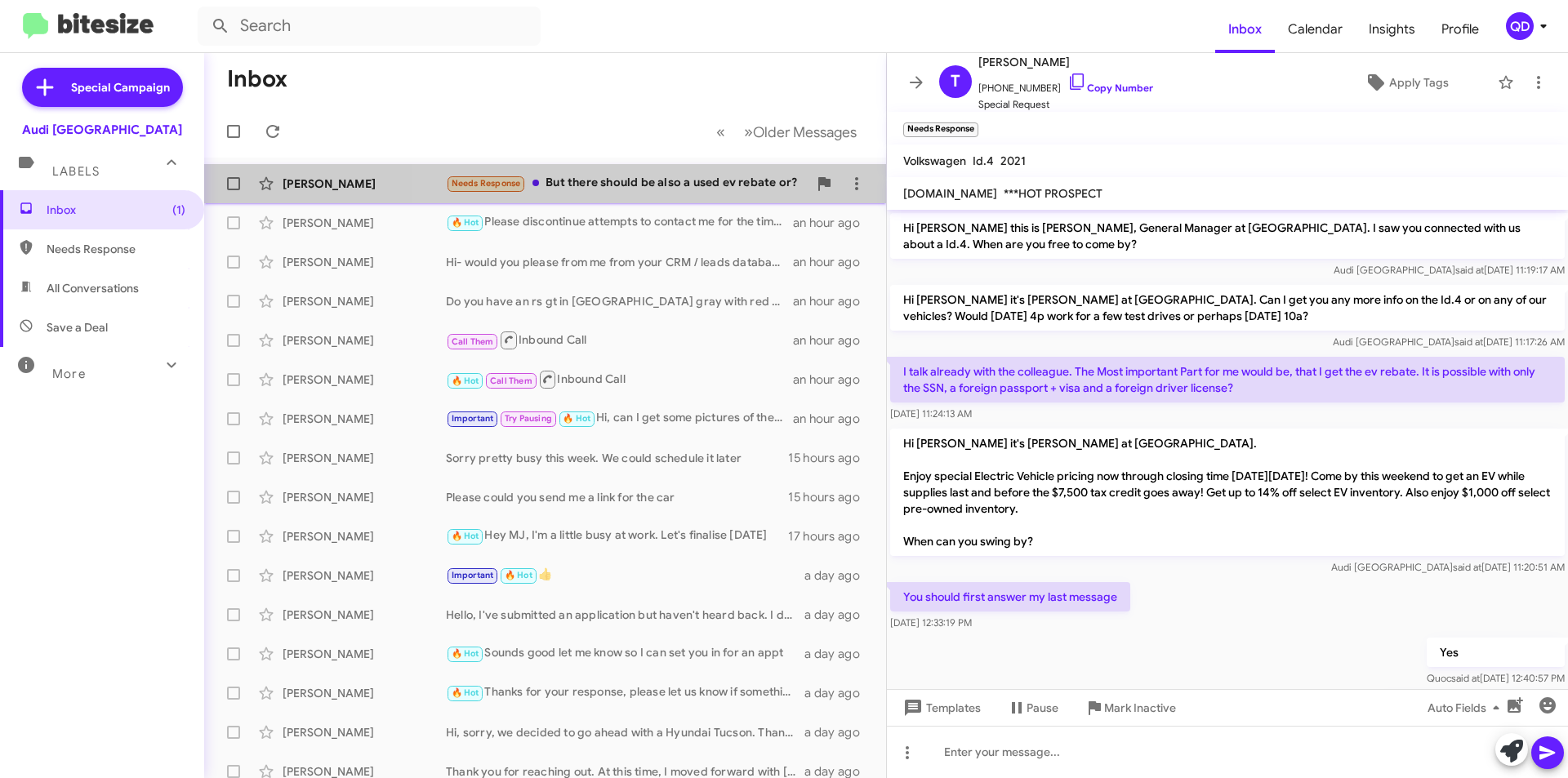
click at [668, 187] on div "Needs Response But there should be also a used ev rebate or?" at bounding box center [627, 183] width 362 height 19
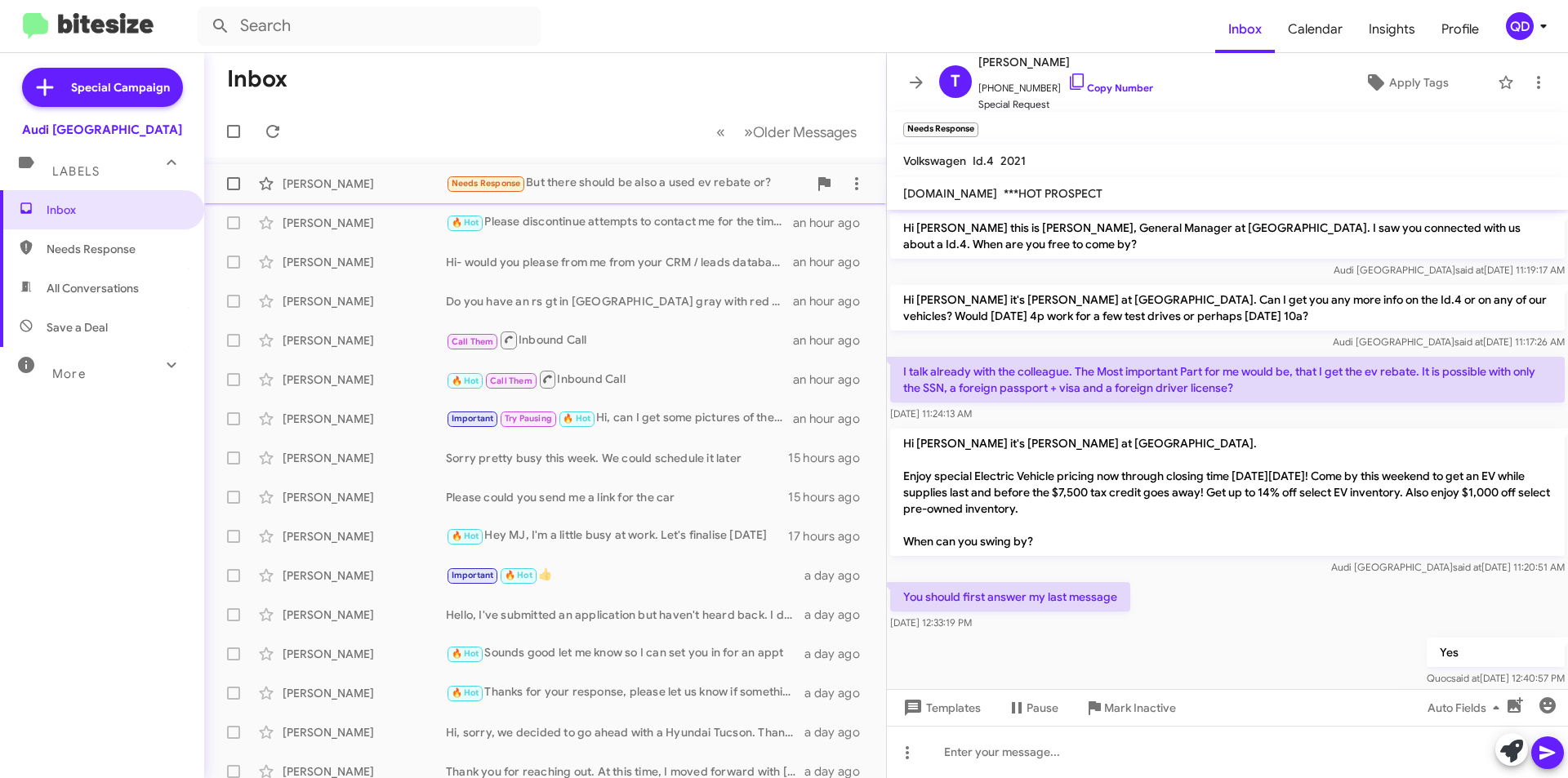
click at [641, 186] on div "Needs Response But there should be also a used ev rebate or?" at bounding box center [627, 183] width 362 height 19
click at [639, 173] on div "[PERSON_NAME] Needs Response But there should be also a used ev rebate or? 4 mi…" at bounding box center [545, 184] width 656 height 33
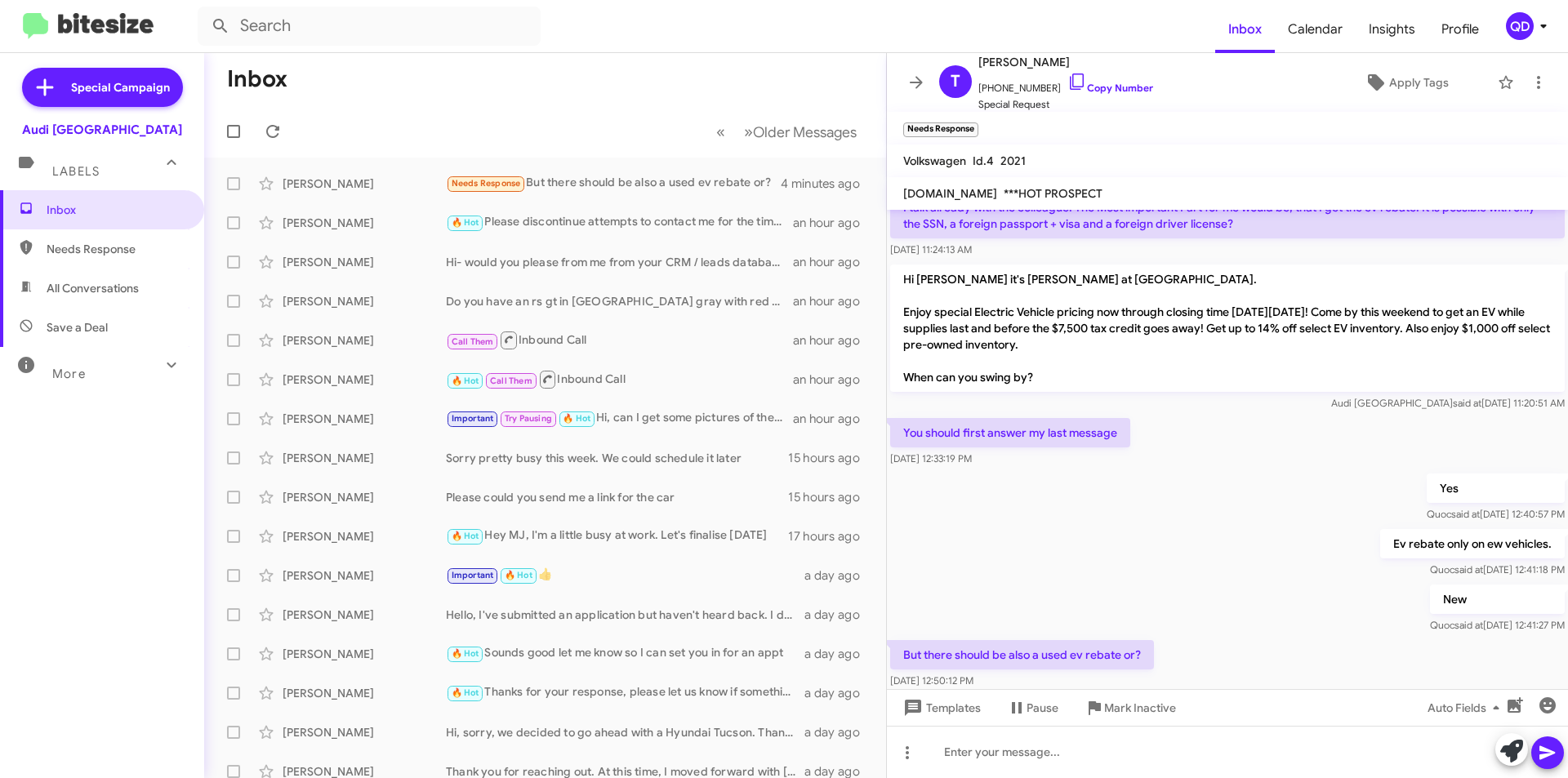
scroll to position [204, 0]
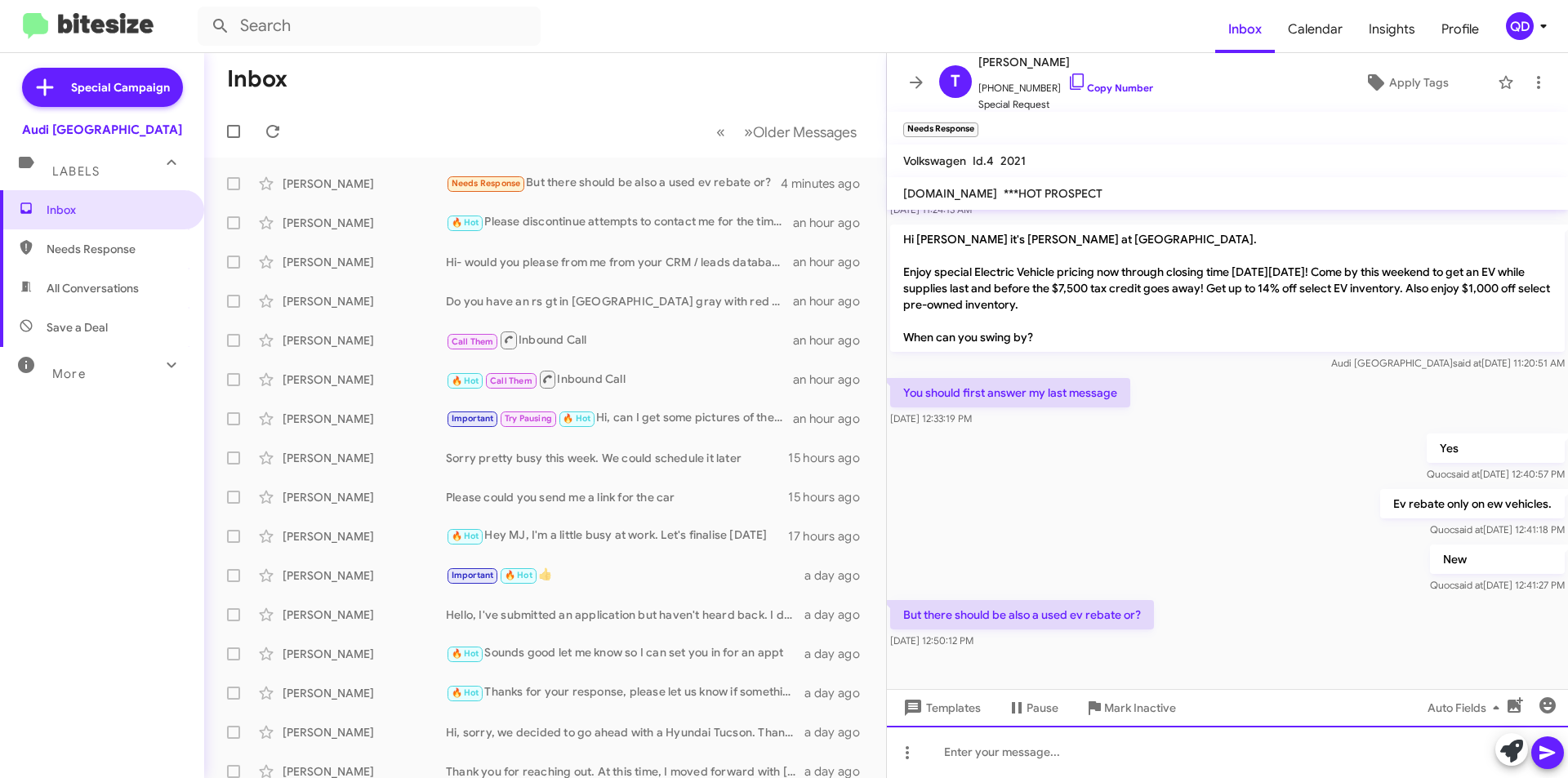
click at [1111, 745] on div at bounding box center [1228, 752] width 681 height 52
click at [1071, 759] on div at bounding box center [1228, 752] width 681 height 52
click at [1011, 751] on div "If you're refering to the irs" at bounding box center [1228, 752] width 681 height 52
click at [1108, 753] on div "If you're referring to the irs" at bounding box center [1228, 752] width 681 height 52
click at [1549, 761] on icon at bounding box center [1548, 753] width 20 height 20
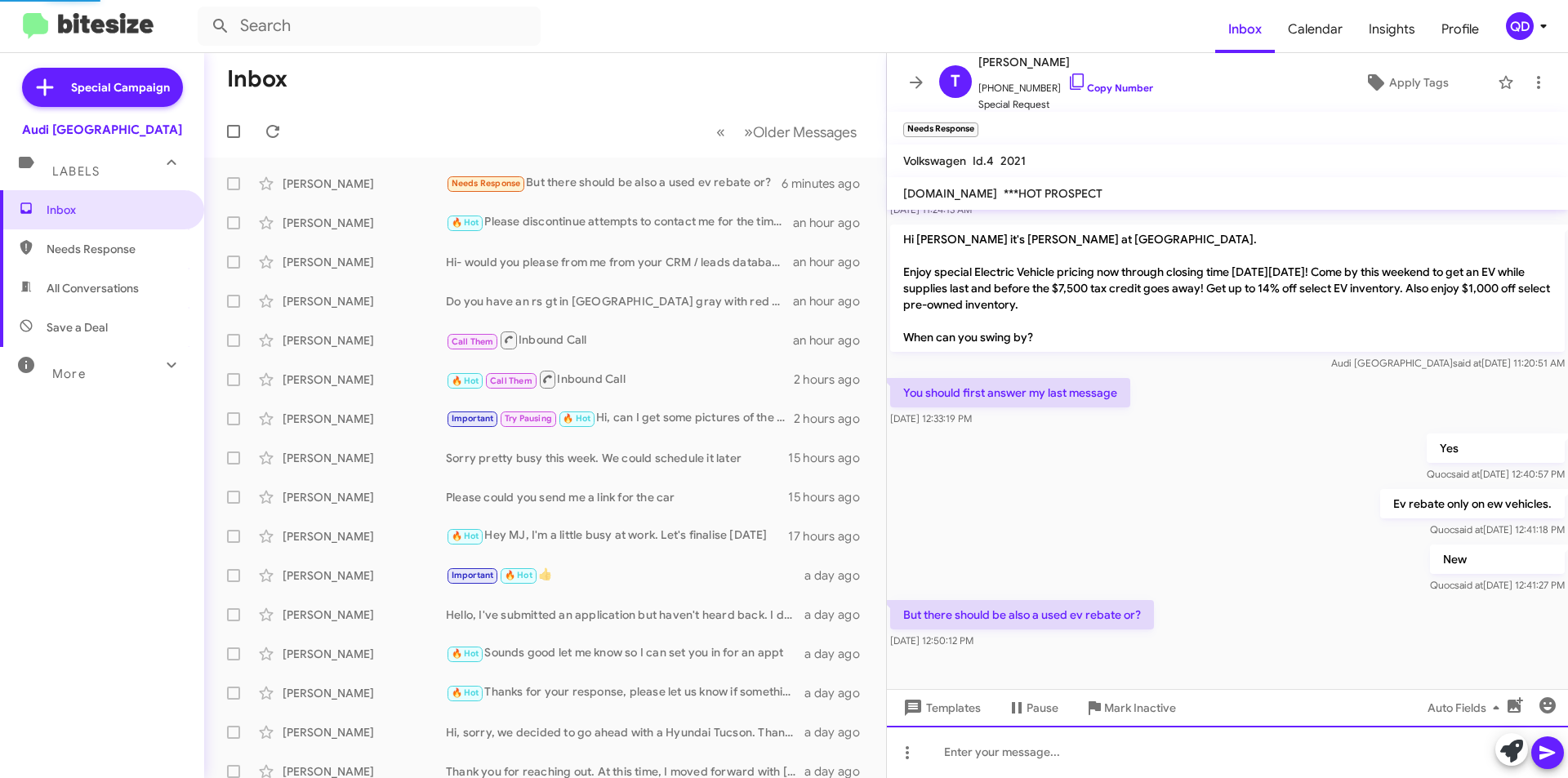
scroll to position [0, 0]
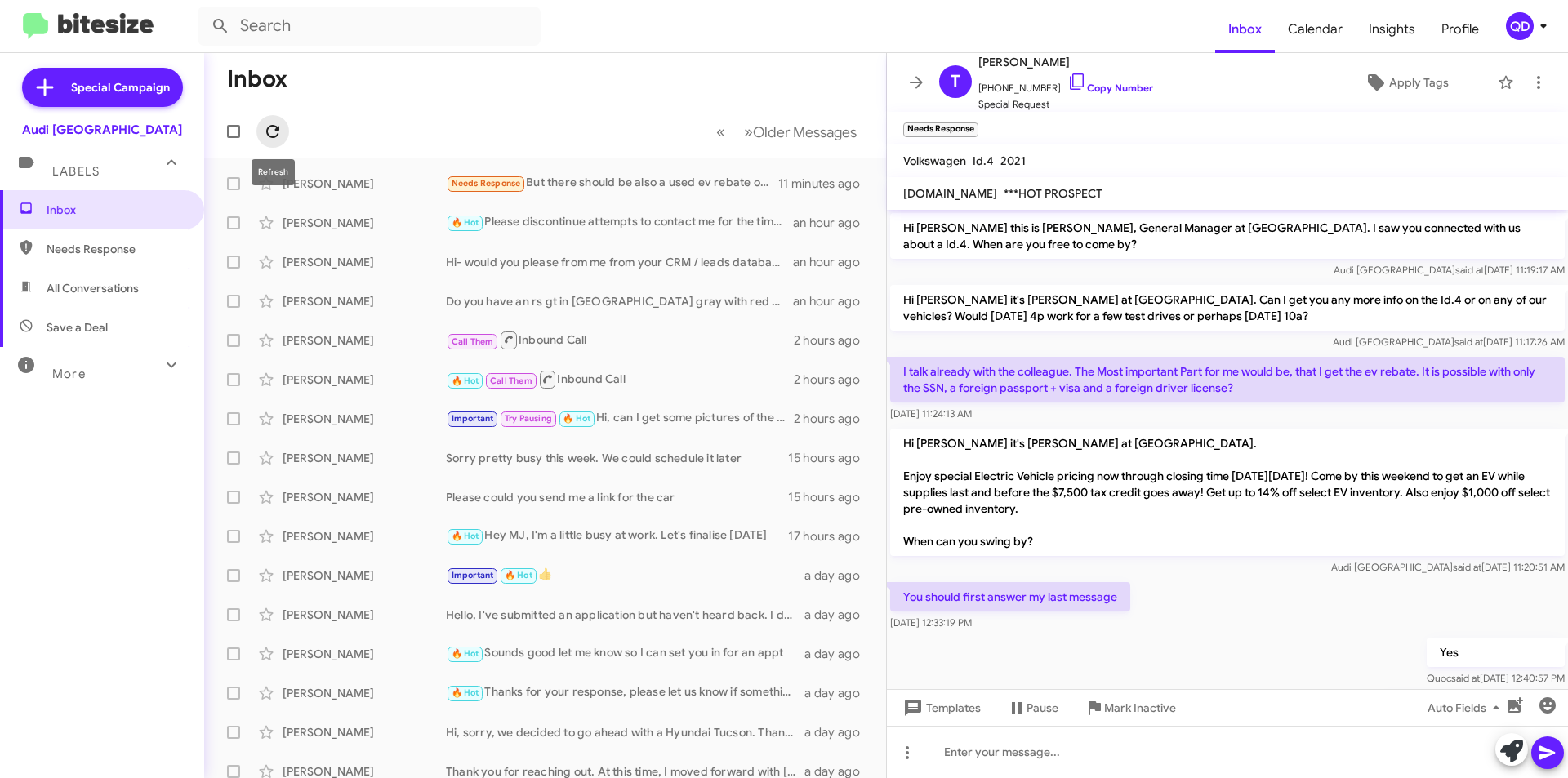
click at [273, 130] on icon at bounding box center [273, 132] width 20 height 20
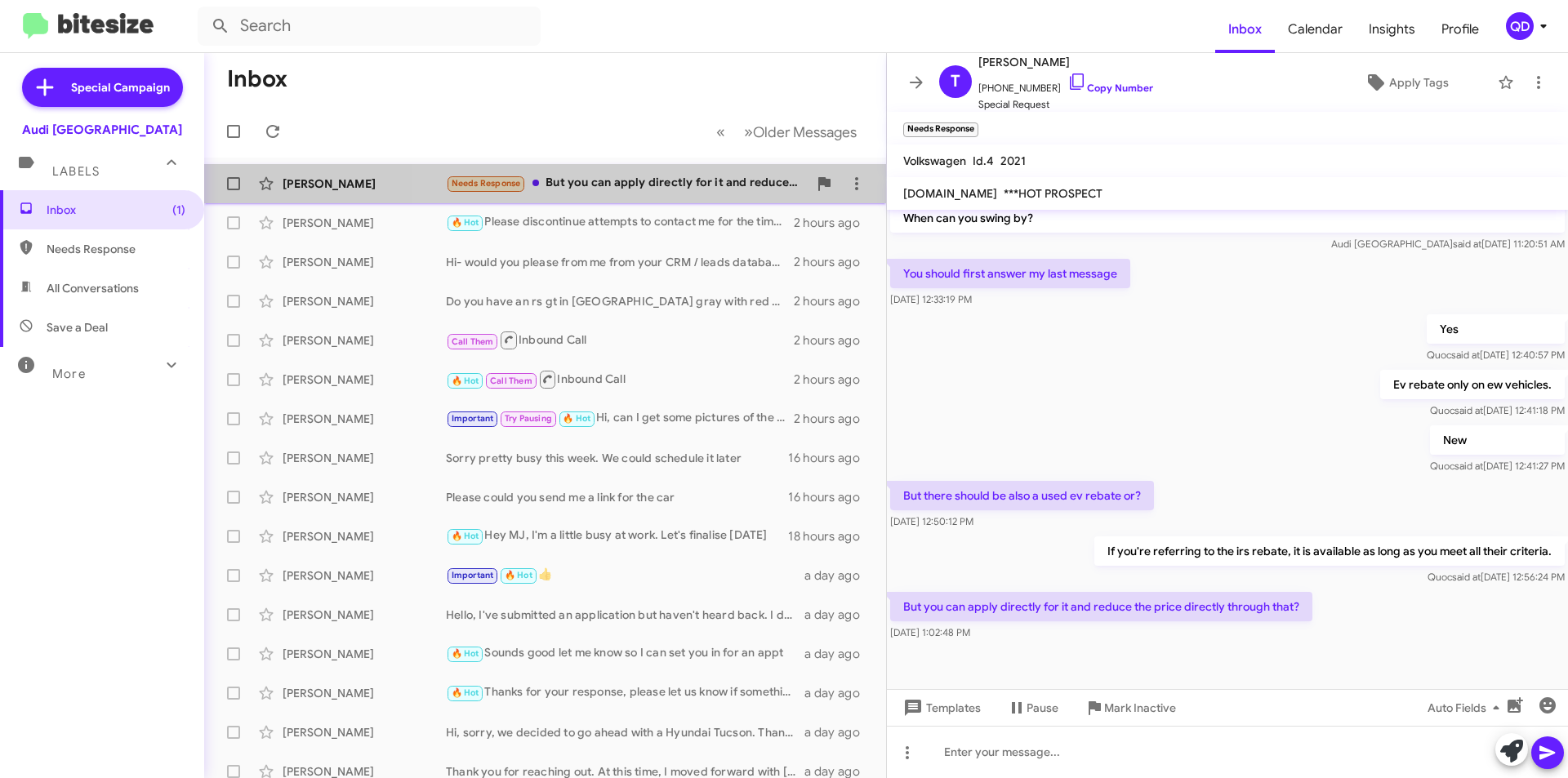
click at [678, 178] on div "Needs Response But you can apply directly for it and reduce the price directly …" at bounding box center [627, 183] width 362 height 19
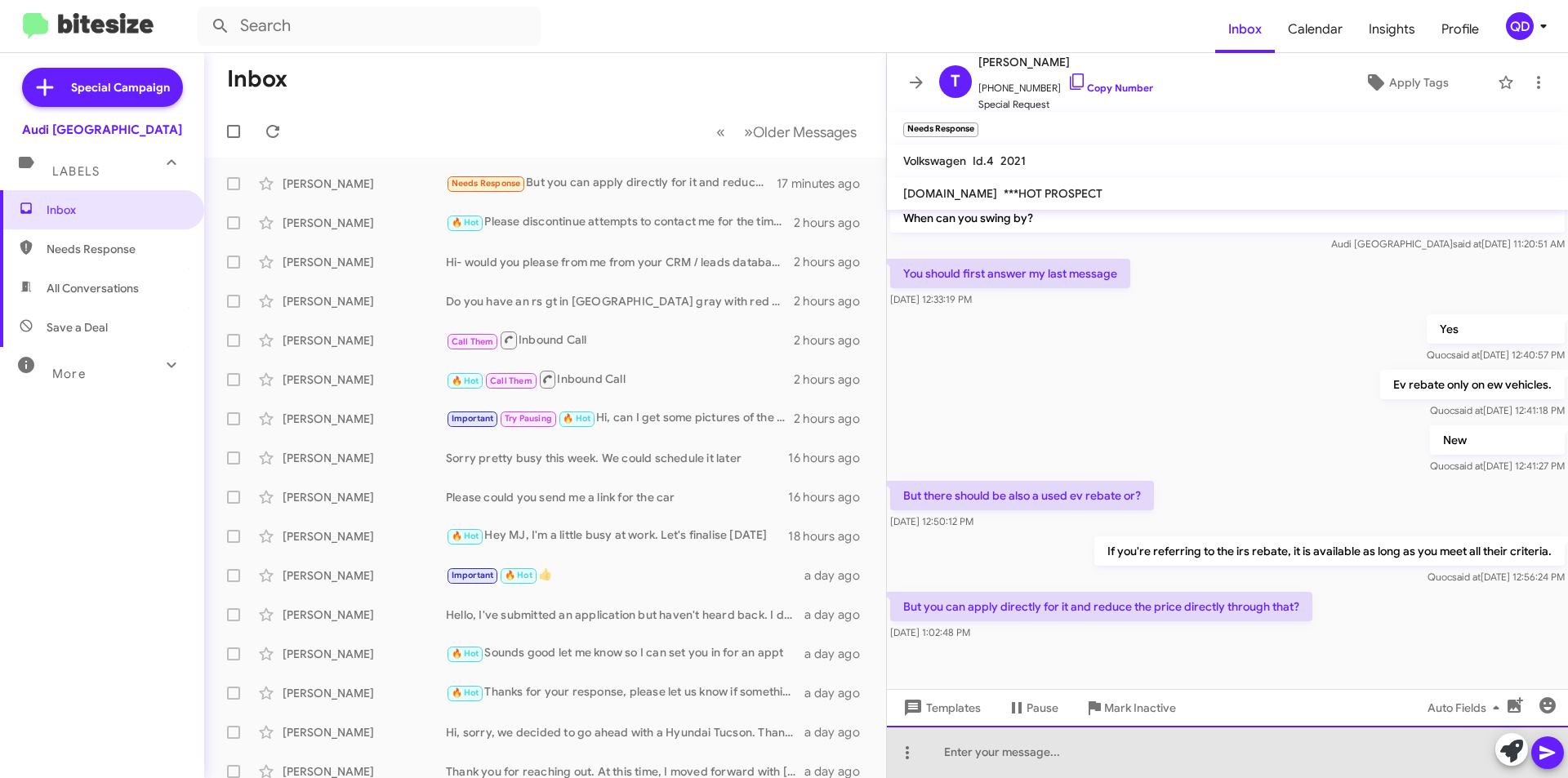
click at [1102, 756] on div at bounding box center [1228, 752] width 681 height 52
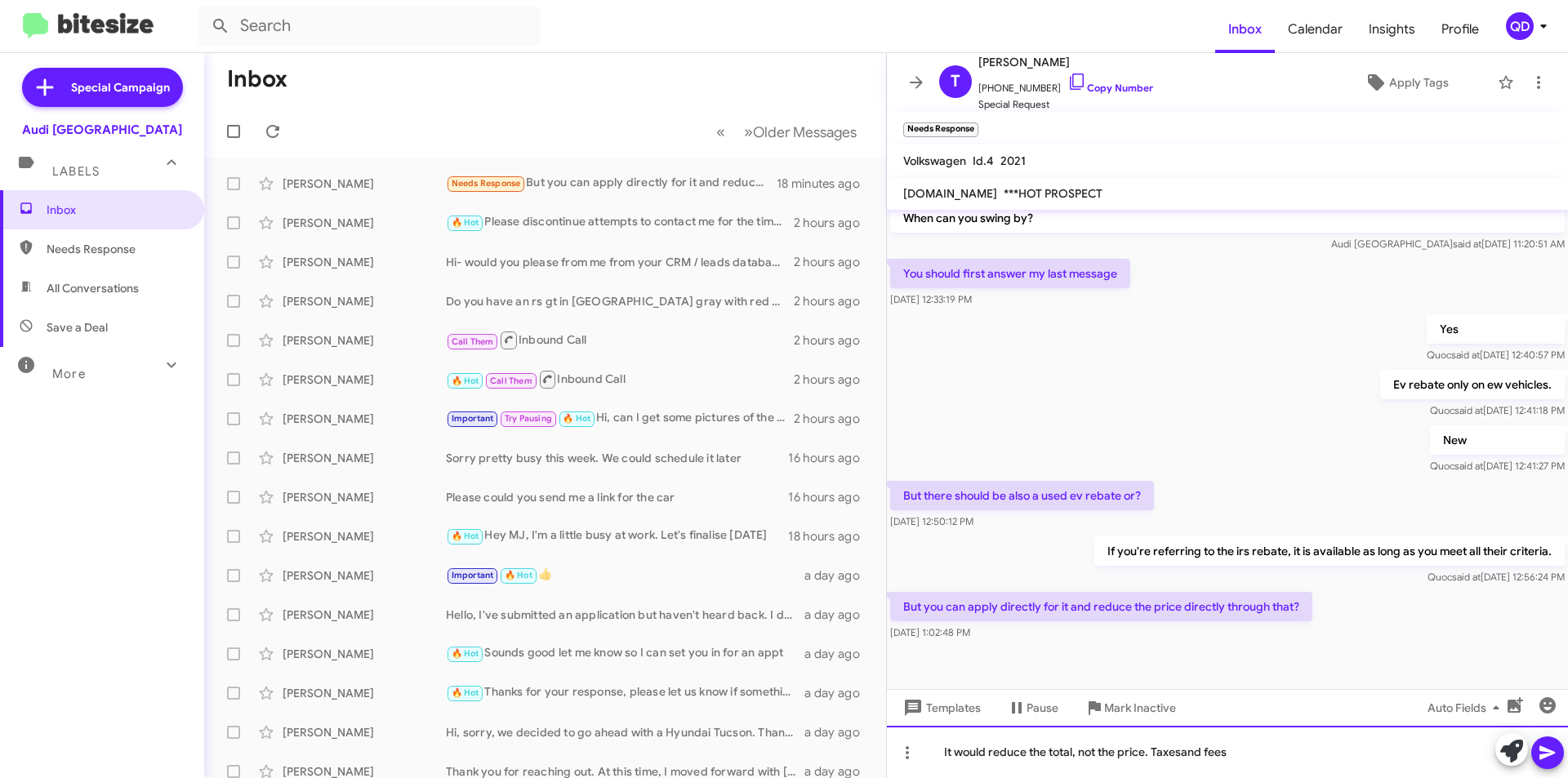
click at [1183, 750] on div "It would reduce the total, not the price. Taxesand fees" at bounding box center [1228, 752] width 681 height 52
click at [1239, 752] on div "It would reduce the total, not the price. Taxes and fees" at bounding box center [1228, 752] width 681 height 52
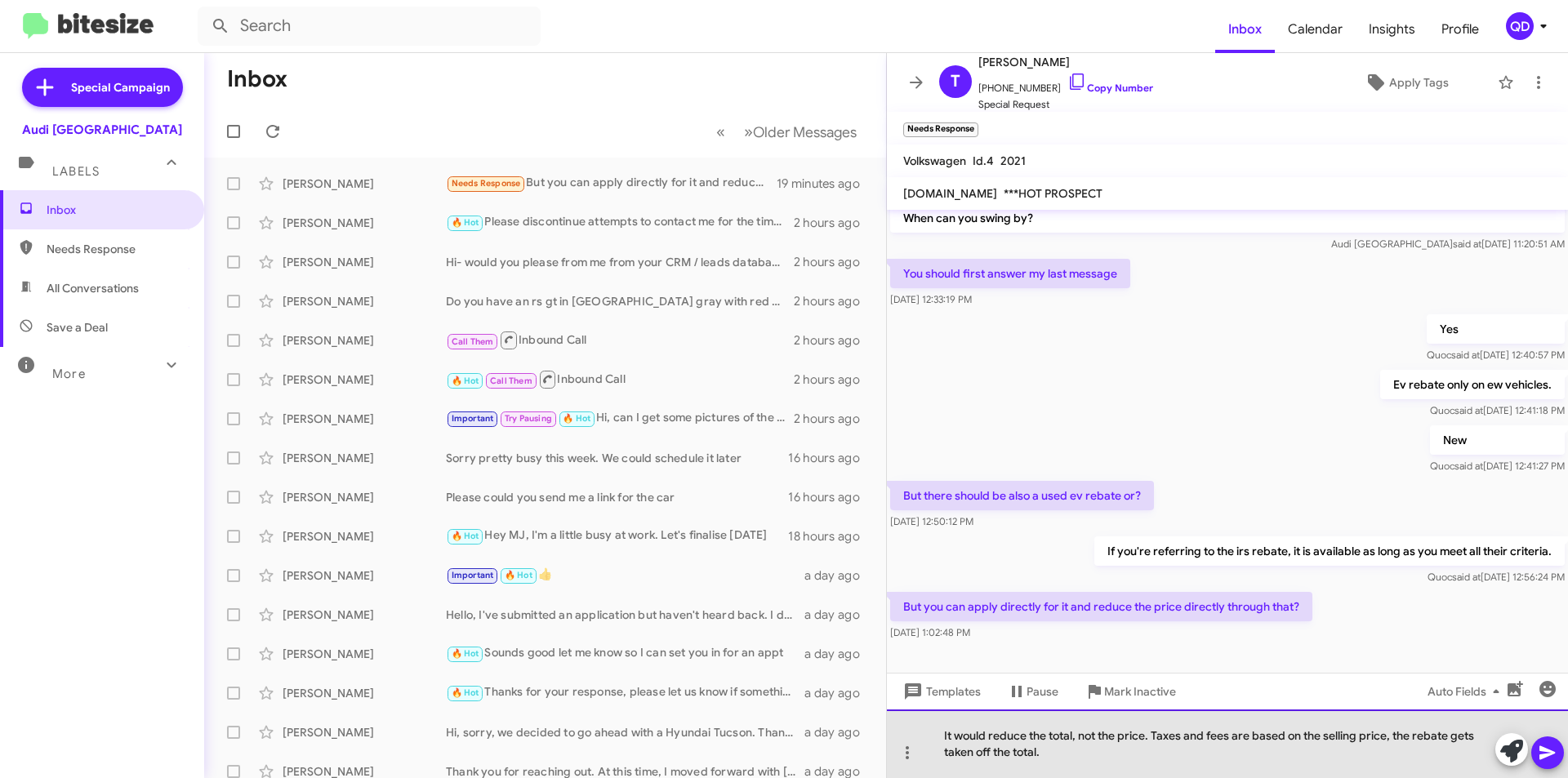
click at [1046, 753] on div "It would reduce the total, not the price. Taxes and fees are based on the selli…" at bounding box center [1228, 743] width 681 height 68
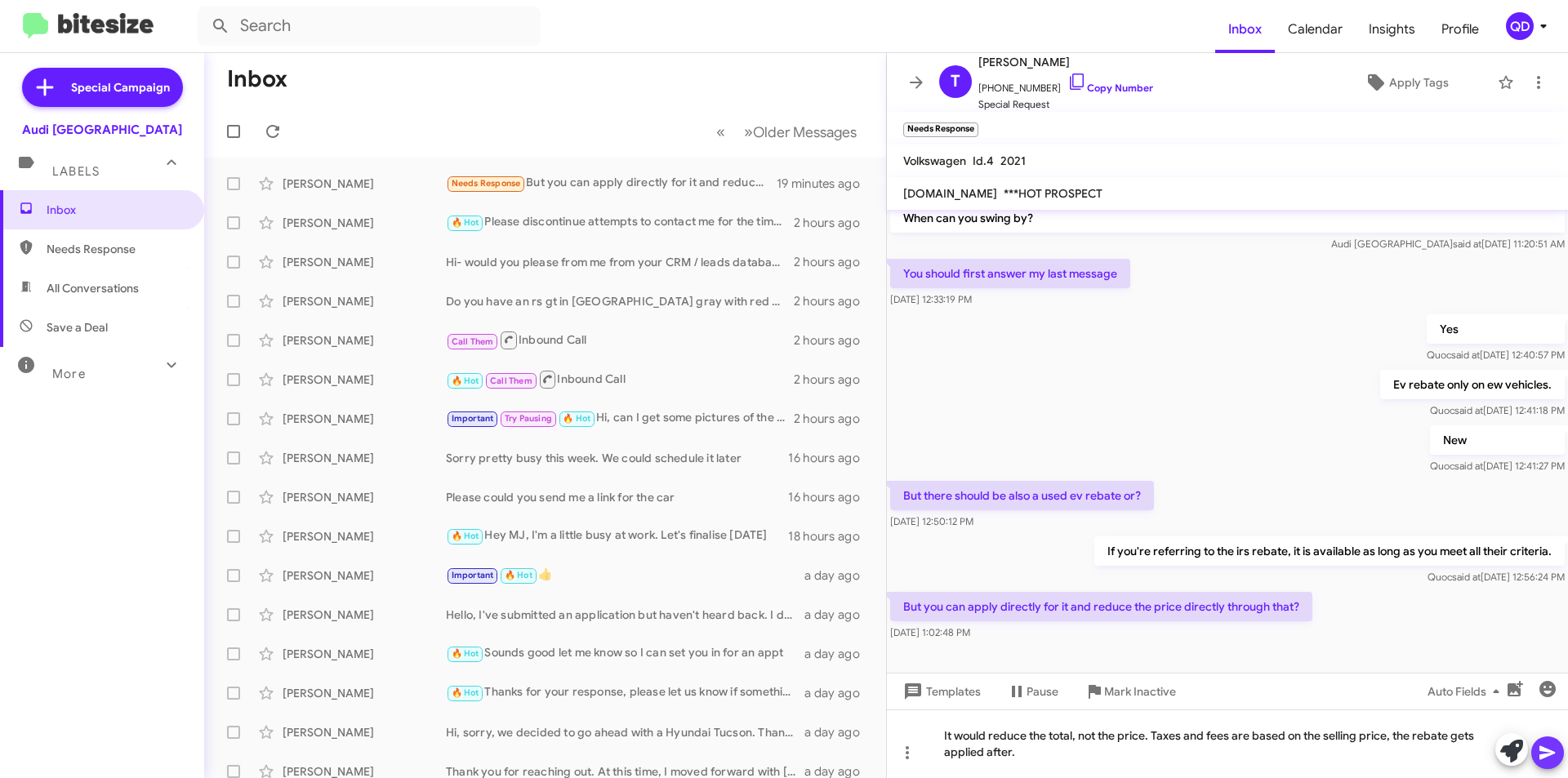
click at [1542, 759] on icon at bounding box center [1547, 753] width 15 height 14
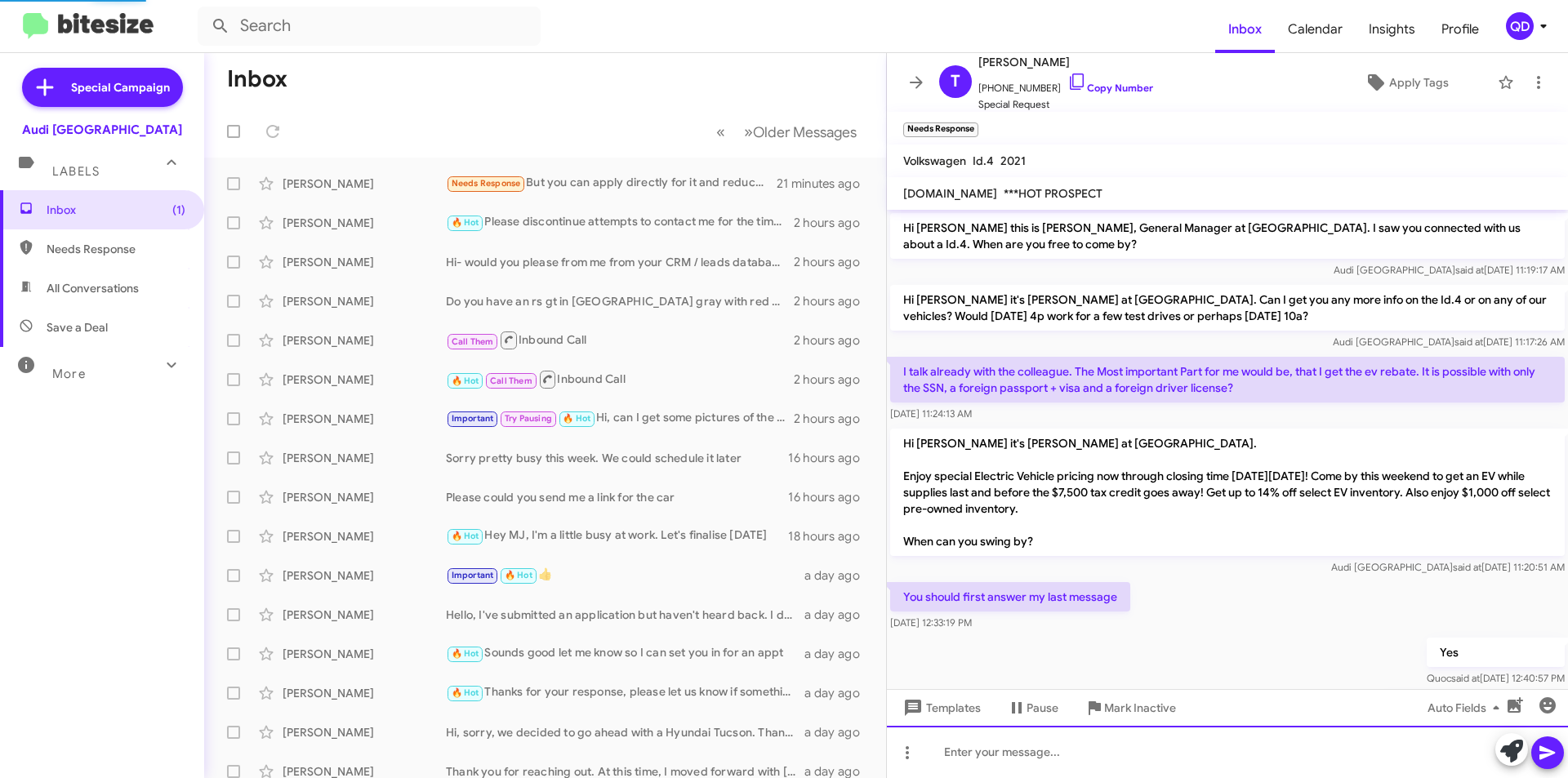
scroll to position [442, 0]
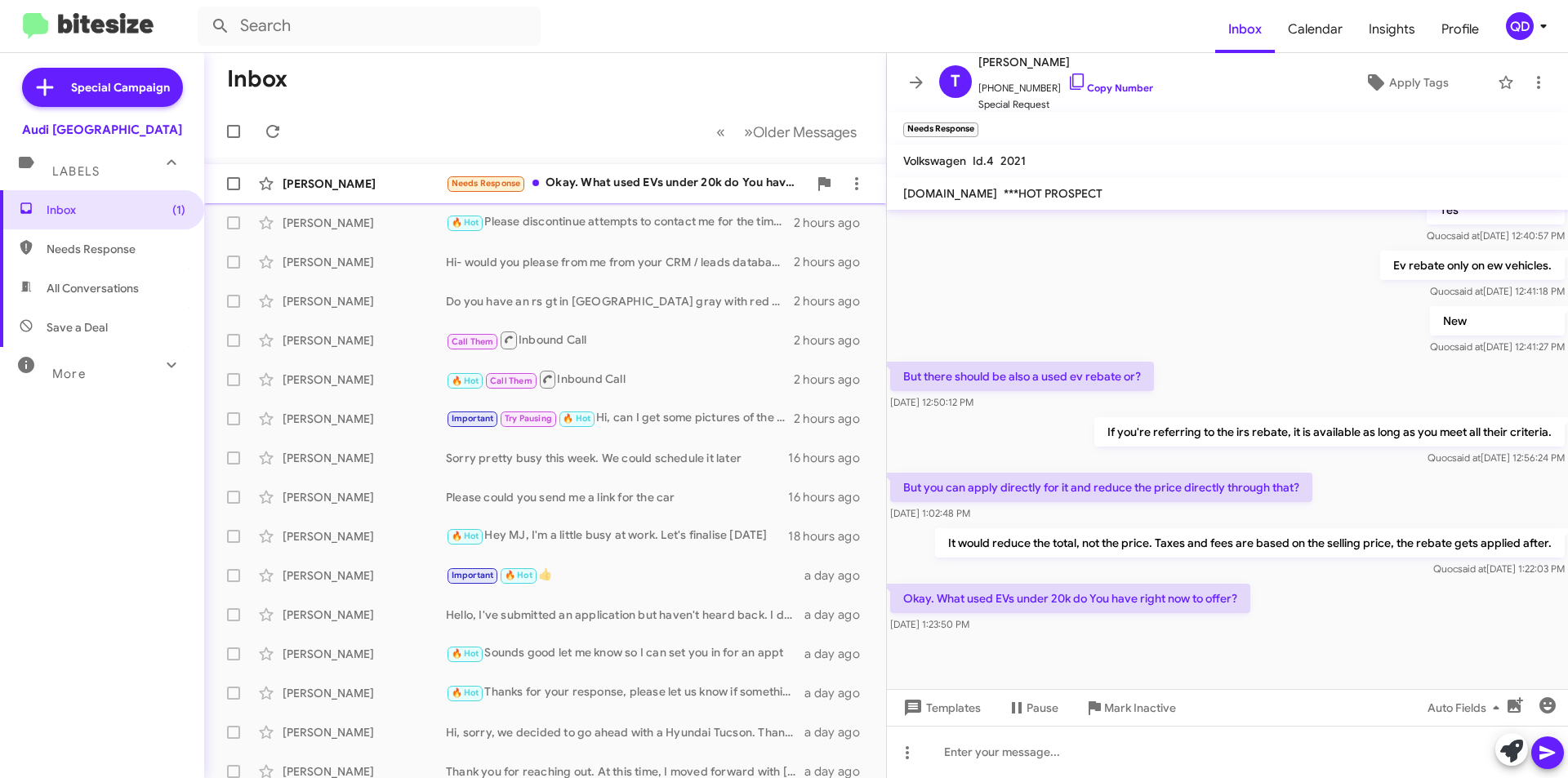
click at [627, 183] on div "Needs Response Okay. What used EVs under 20k do You have right now to offer?" at bounding box center [627, 183] width 362 height 19
click at [413, 107] on mat-toolbar-row "« Previous » Next Older Messages" at bounding box center [544, 131] width 682 height 52
click at [1061, 674] on div at bounding box center [1228, 662] width 681 height 53
